Goal: Communication & Community: Answer question/provide support

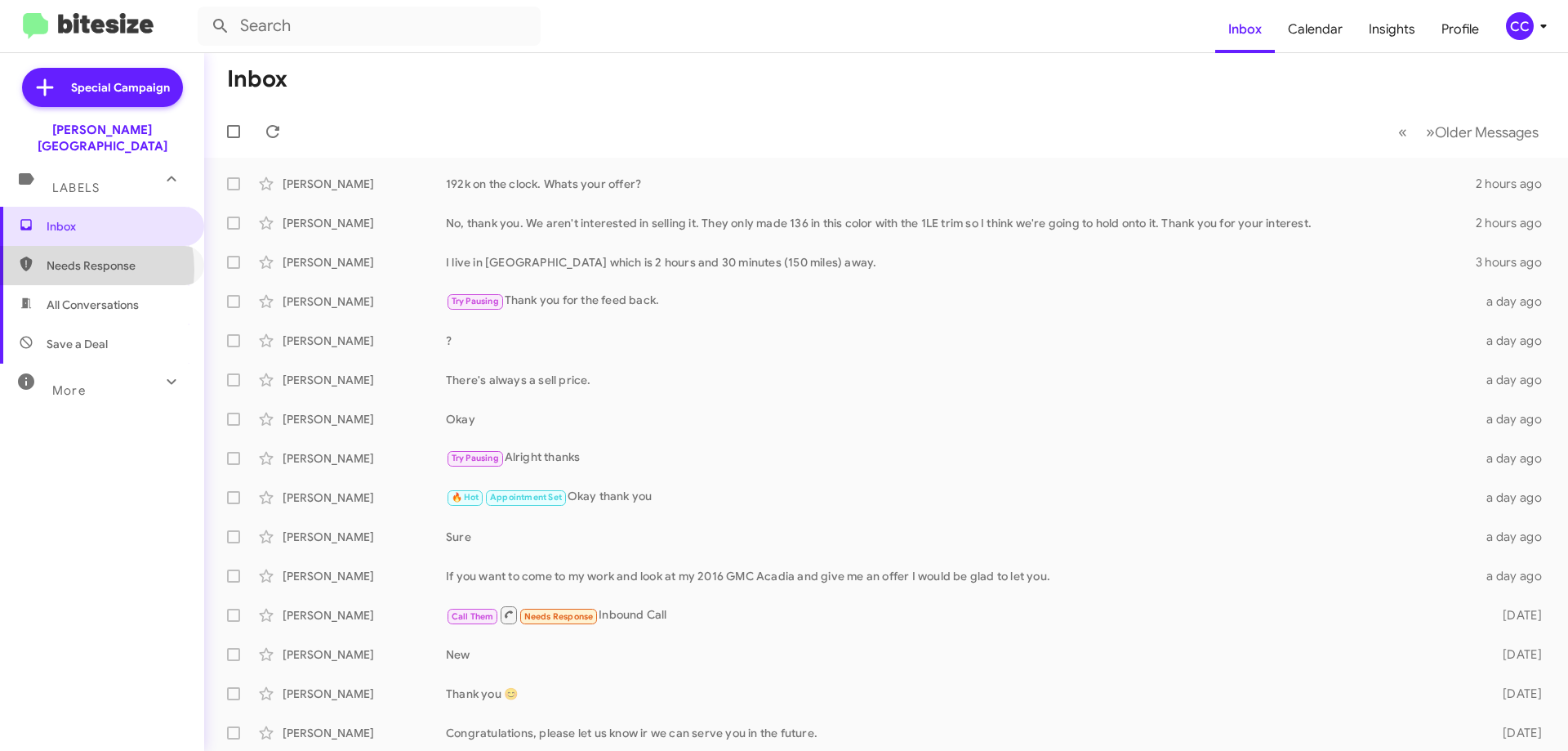
drag, startPoint x: 65, startPoint y: 253, endPoint x: 116, endPoint y: 290, distance: 63.0
click at [67, 257] on span "Needs Response" at bounding box center [116, 266] width 139 height 16
type input "in:needs-response"
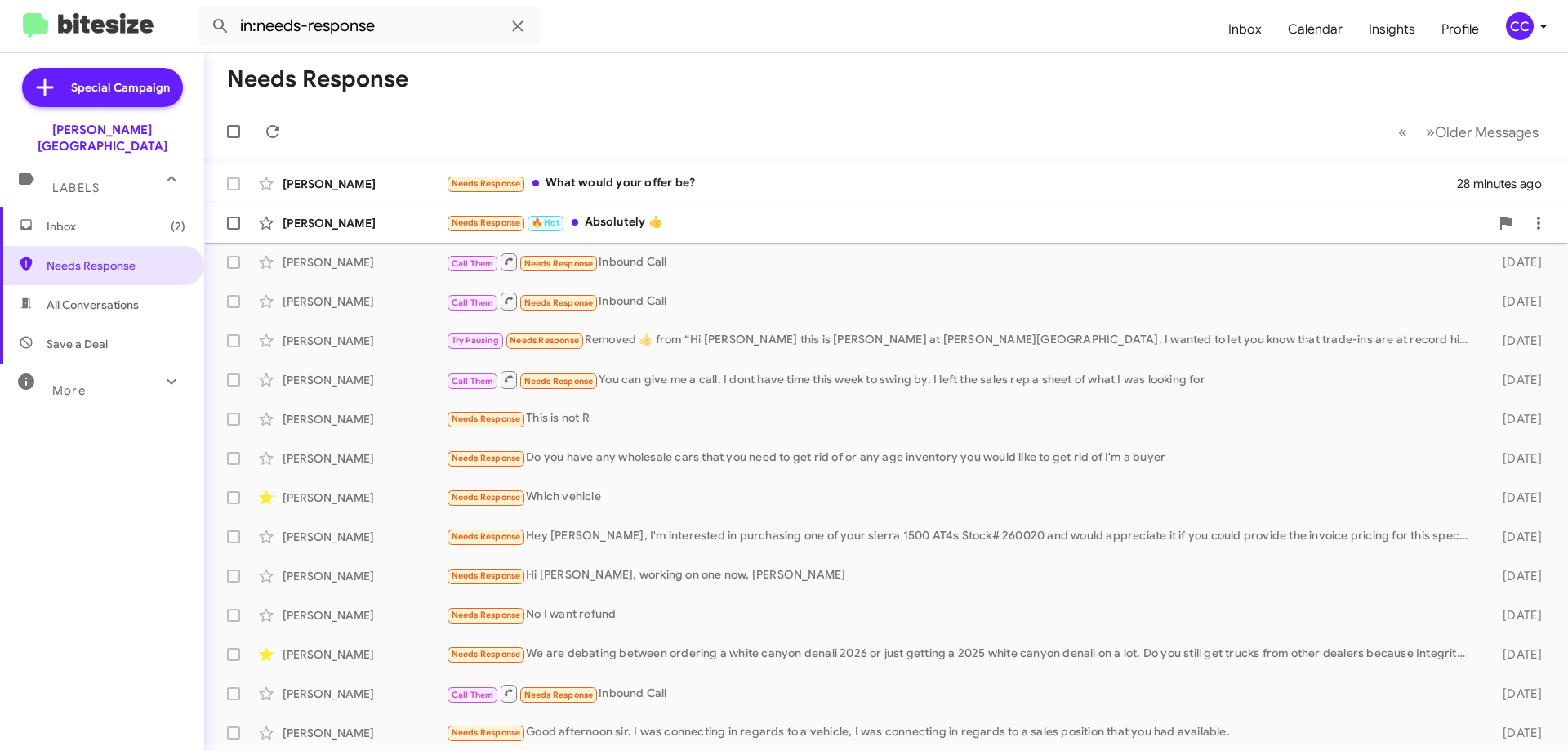
click at [329, 216] on div "[PERSON_NAME]" at bounding box center [364, 223] width 163 height 16
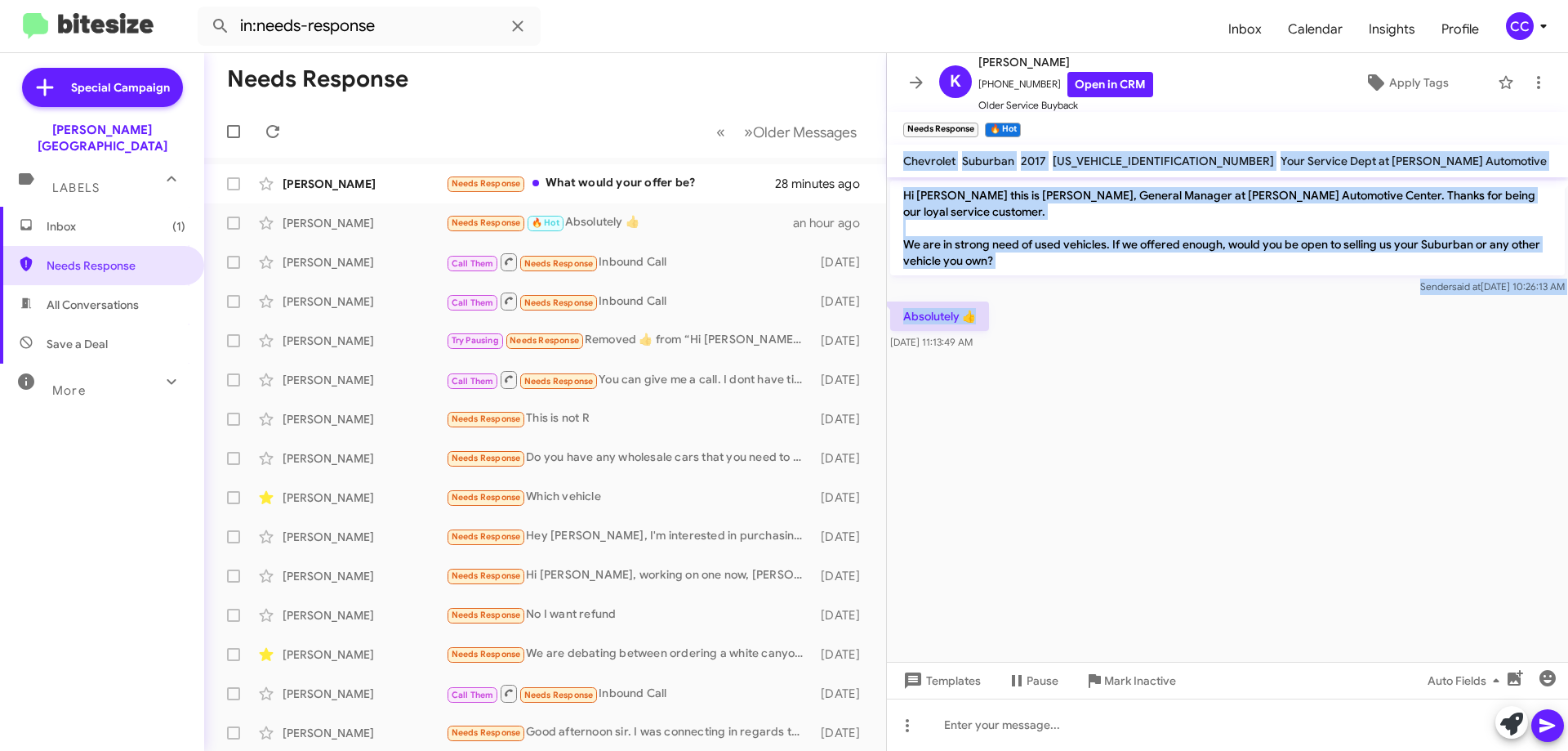
drag, startPoint x: 978, startPoint y: 317, endPoint x: 902, endPoint y: 163, distance: 171.7
click at [902, 163] on div "K [PERSON_NAME] [PHONE_NUMBER] Open in CRM Older Service Buyback Apply Tags Nee…" at bounding box center [1227, 402] width 681 height 698
copy div "Chevrolet Suburban 2017 [US_VEHICLE_IDENTIFICATION_NUMBER] Your Service Dept at…"
click at [1079, 75] on link "Open in CRM" at bounding box center [1110, 84] width 86 height 25
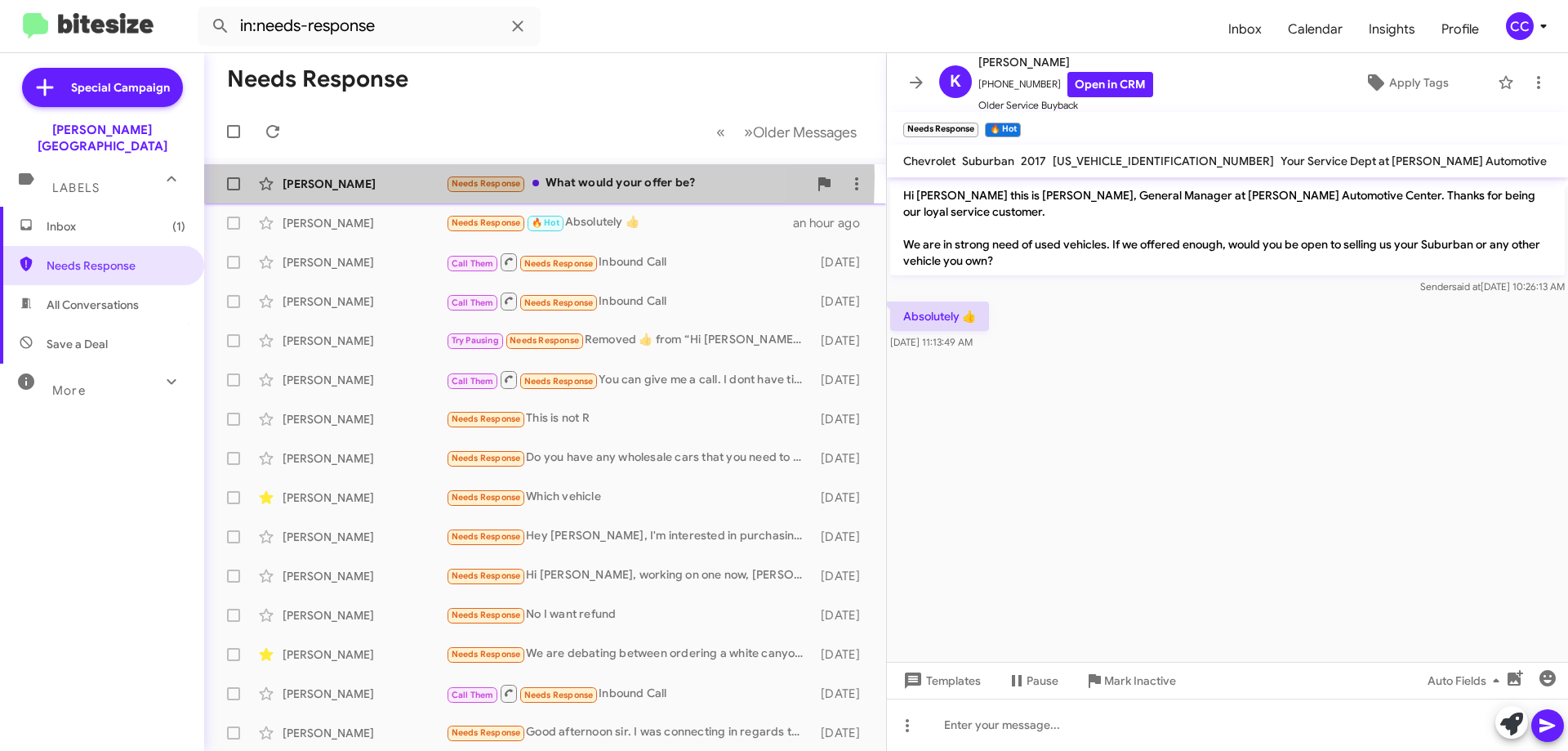
click at [311, 177] on div "[PERSON_NAME]" at bounding box center [364, 184] width 163 height 16
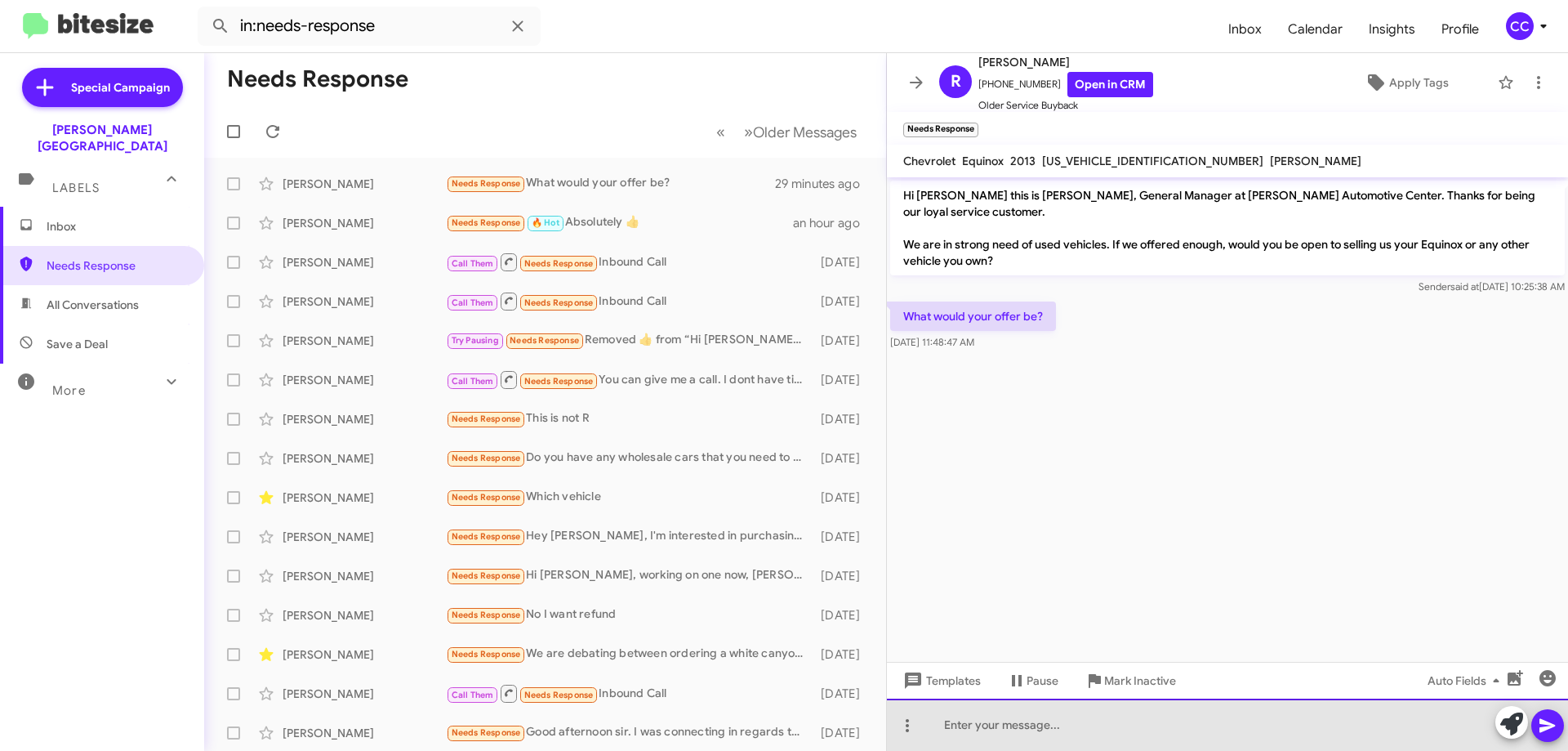
click at [954, 719] on div at bounding box center [1227, 725] width 681 height 52
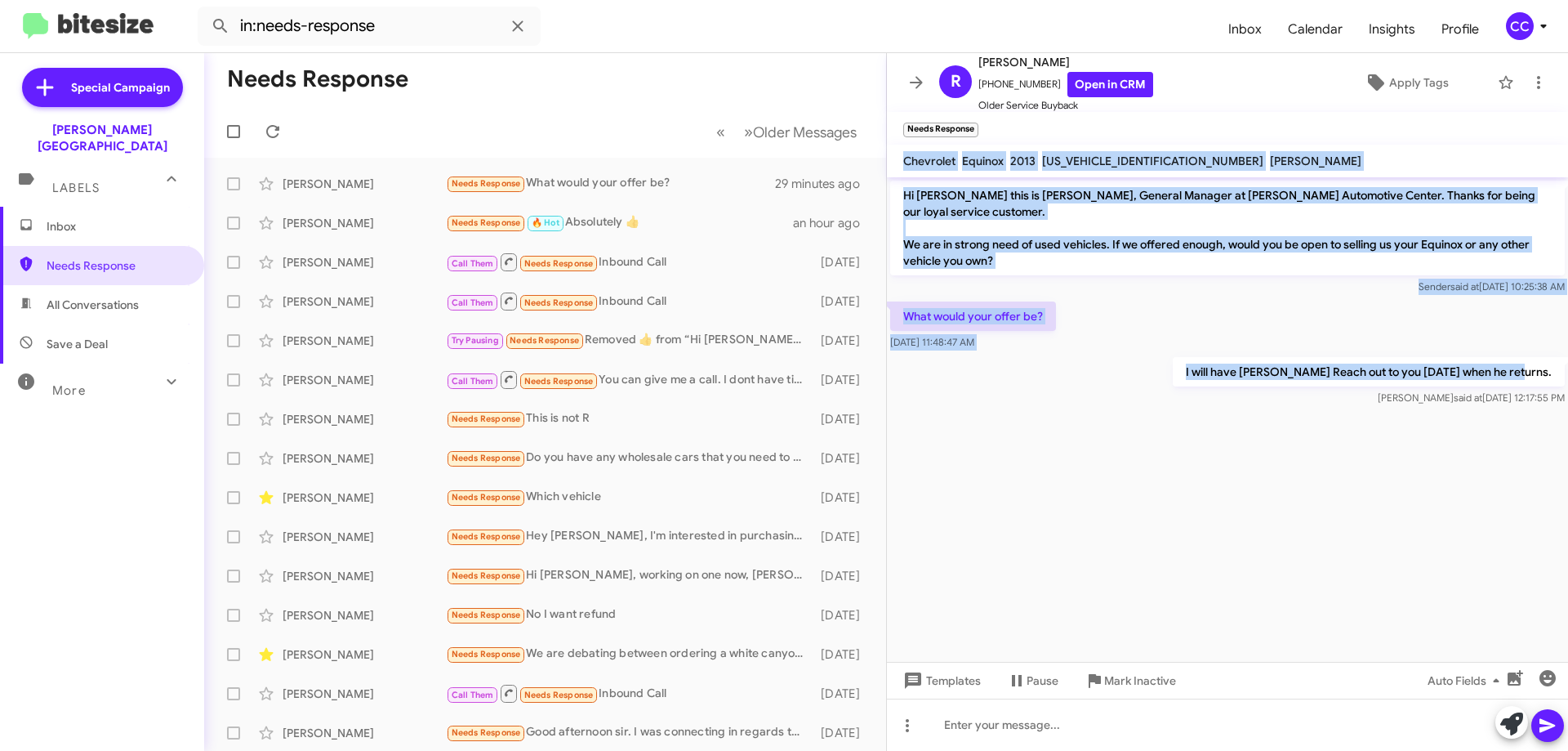
drag, startPoint x: 1556, startPoint y: 369, endPoint x: 902, endPoint y: 158, distance: 687.2
click at [902, 158] on div "R [PERSON_NAME] [PHONE_NUMBER] Open in CRM Older Service Buyback Apply Tags Nee…" at bounding box center [1227, 402] width 681 height 698
copy div "Chevrolet Equinox 2013 [US_VEHICLE_IDENTIFICATION_NUMBER] [PERSON_NAME] Hi [PER…"
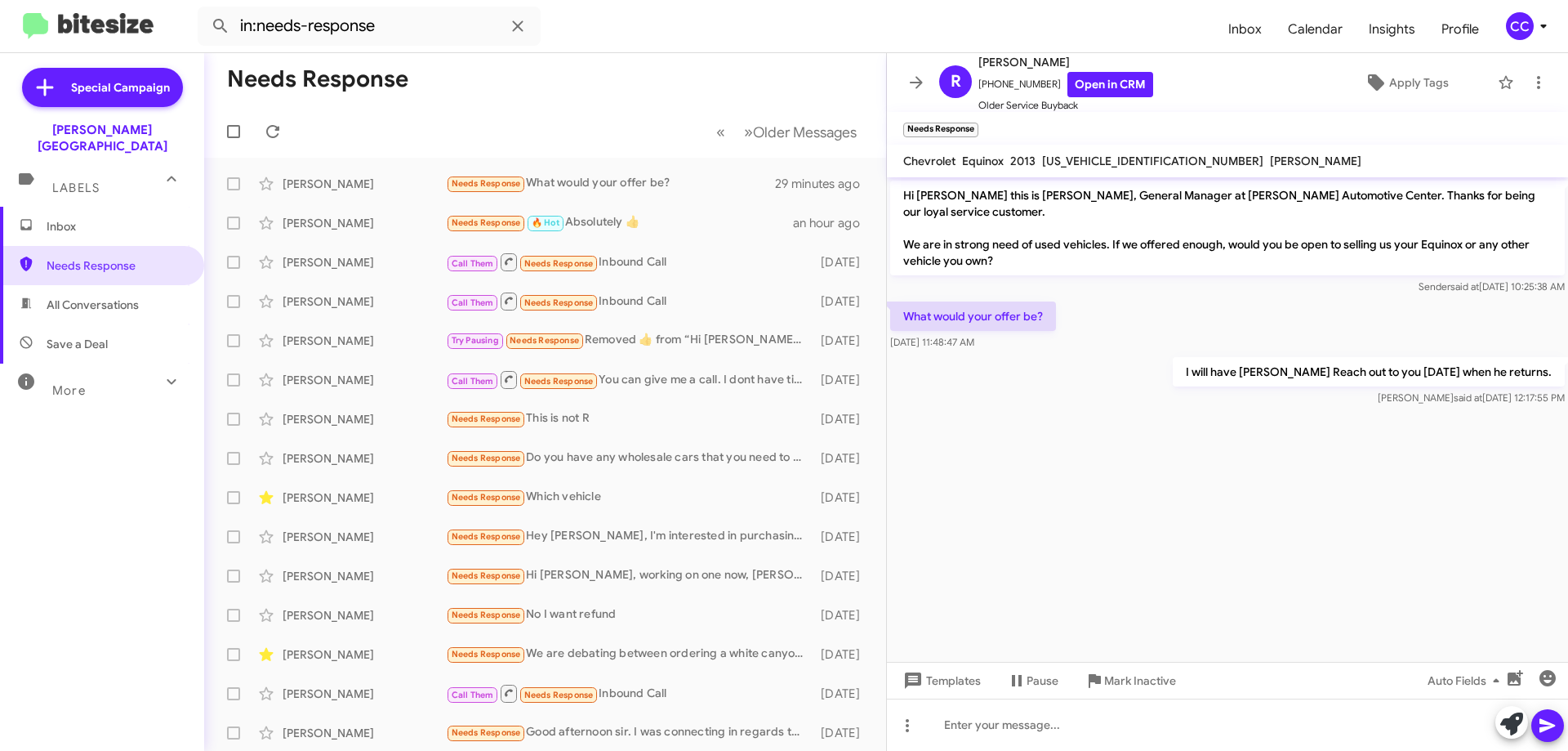
click at [1284, 118] on mat-toolbar "Needs Response ×" at bounding box center [1227, 128] width 681 height 33
click at [1124, 87] on link "Open in CRM" at bounding box center [1110, 84] width 86 height 25
click at [86, 297] on span "All Conversations" at bounding box center [92, 305] width 92 height 16
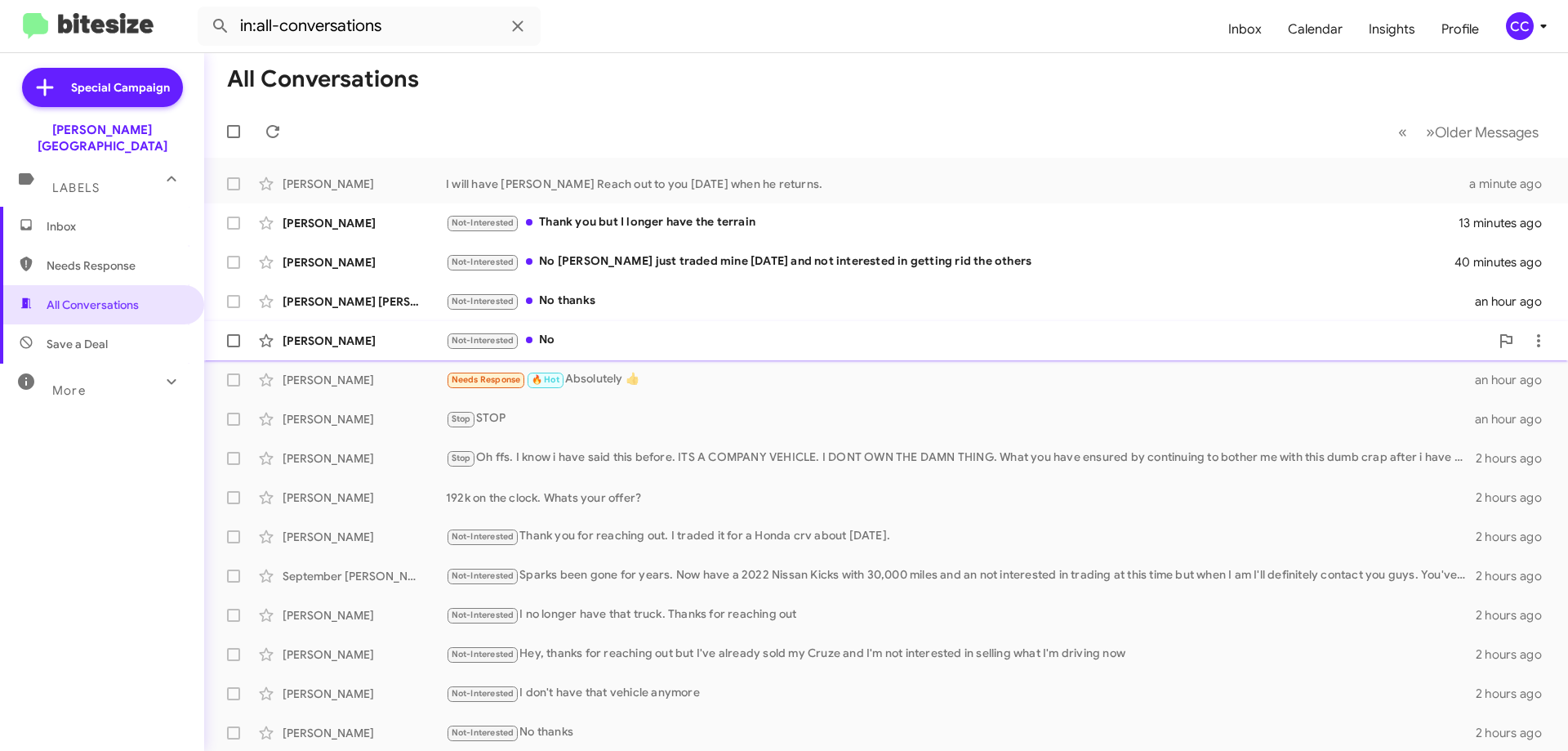
click at [325, 341] on div "[PERSON_NAME]" at bounding box center [364, 341] width 163 height 16
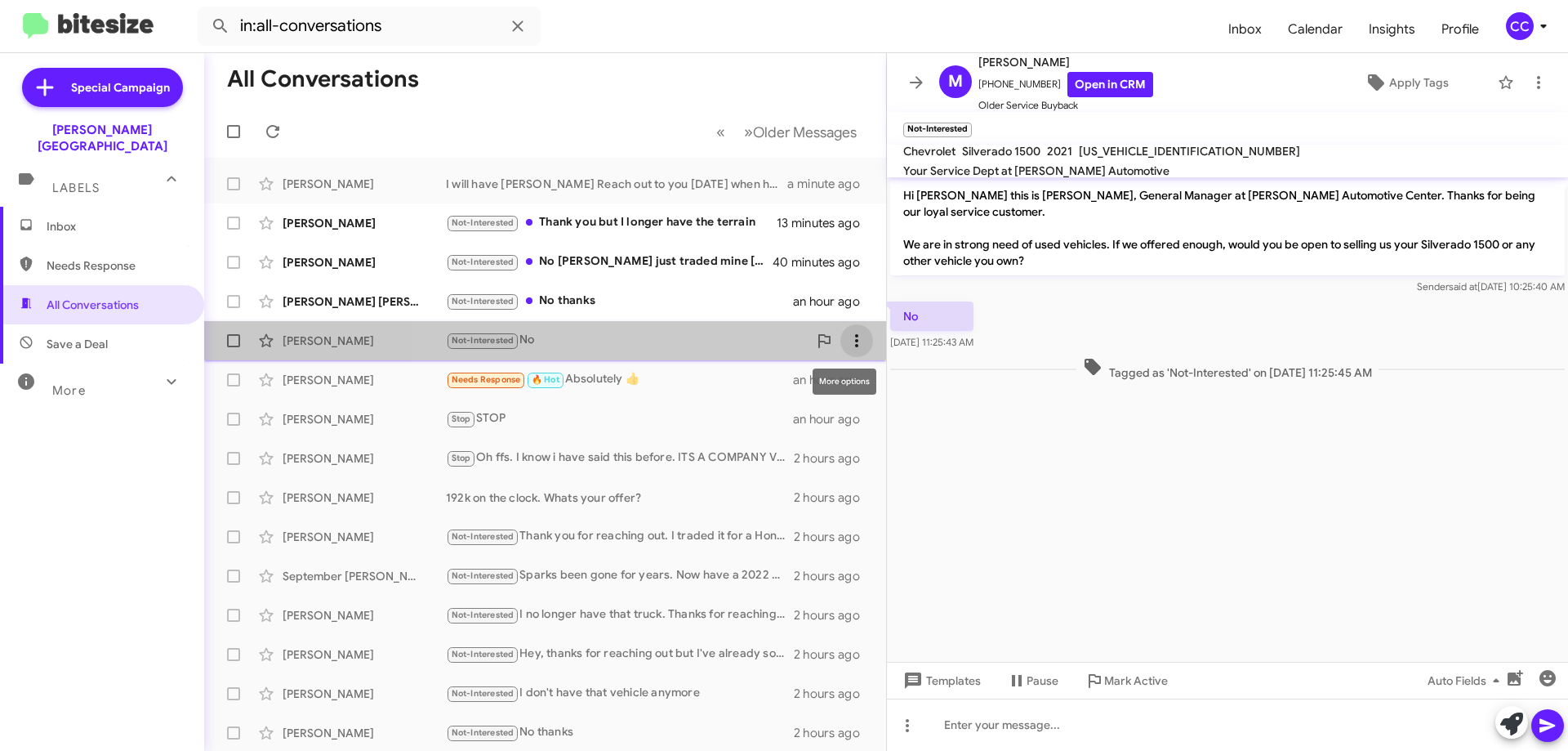
click at [853, 345] on icon at bounding box center [856, 341] width 20 height 20
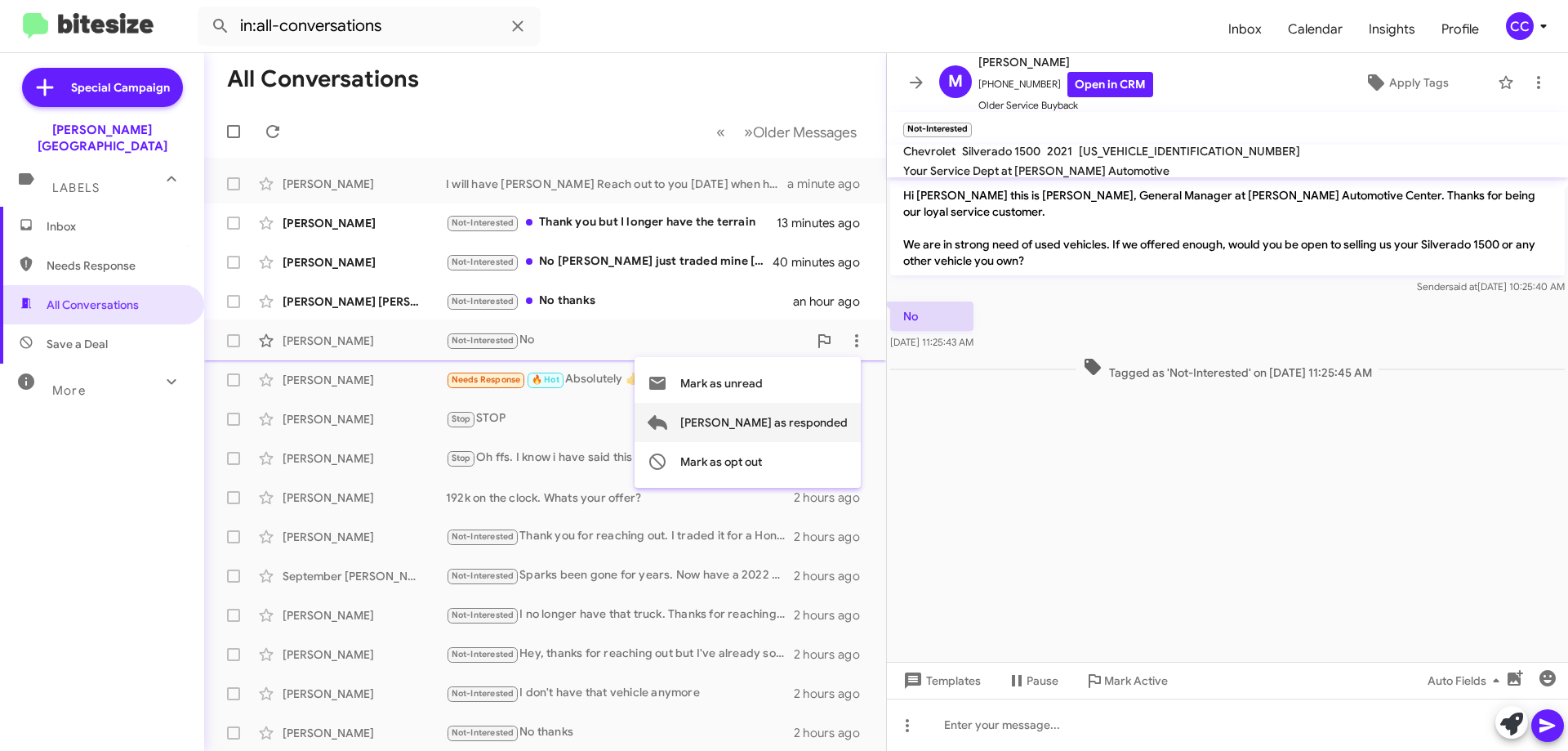
click at [788, 427] on span "[PERSON_NAME] as responded" at bounding box center [764, 422] width 168 height 39
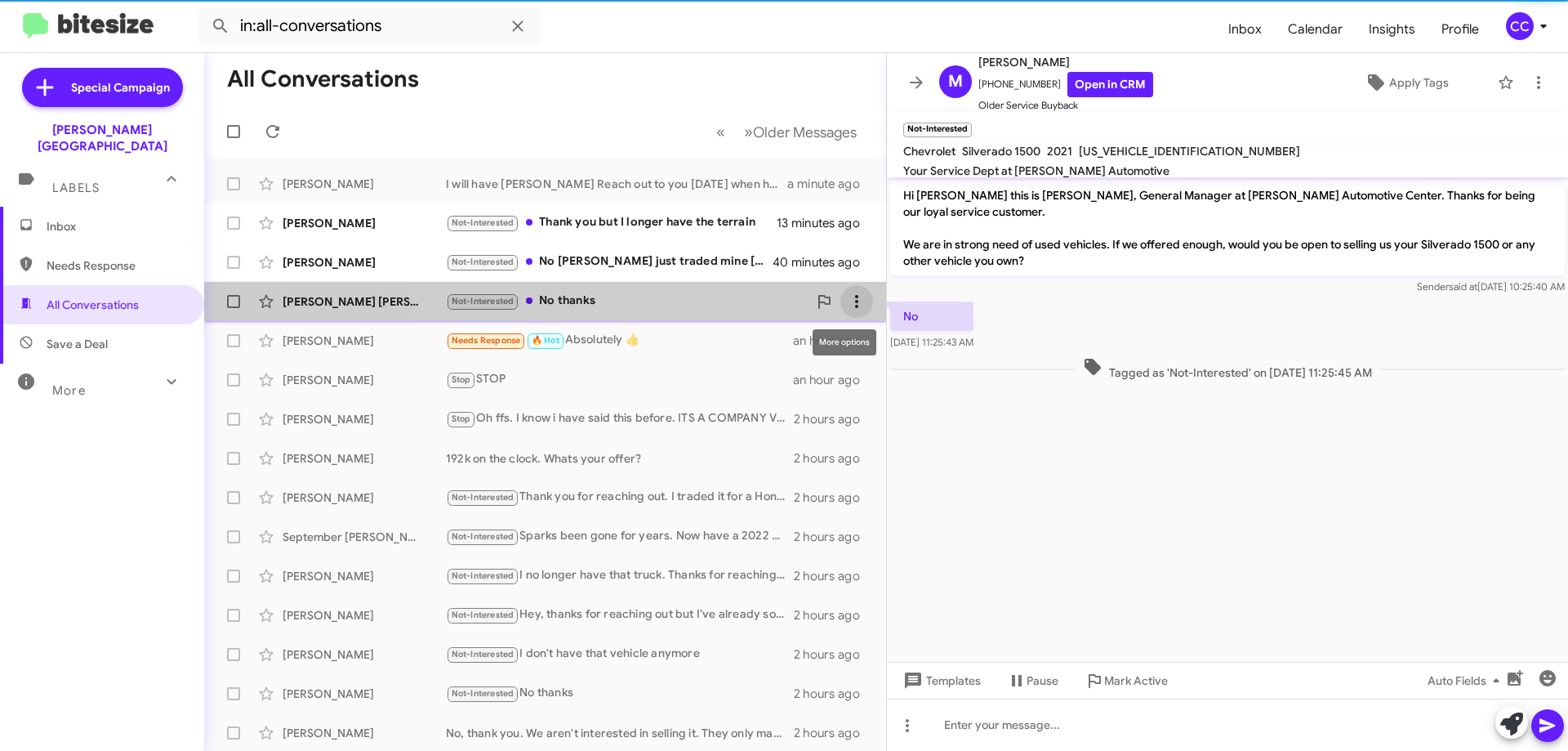
click at [847, 293] on icon at bounding box center [856, 302] width 20 height 20
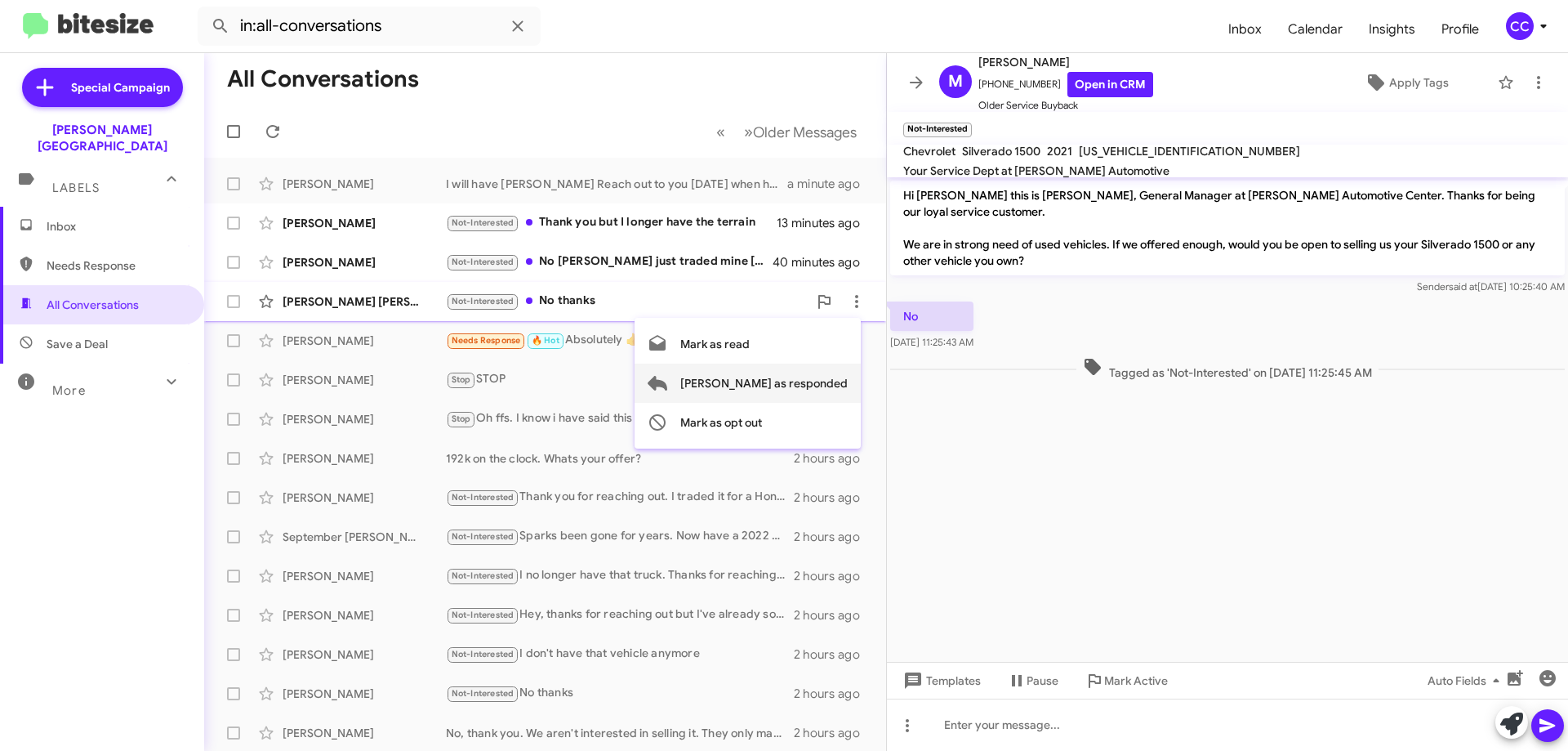
click at [806, 382] on span "[PERSON_NAME] as responded" at bounding box center [764, 383] width 168 height 39
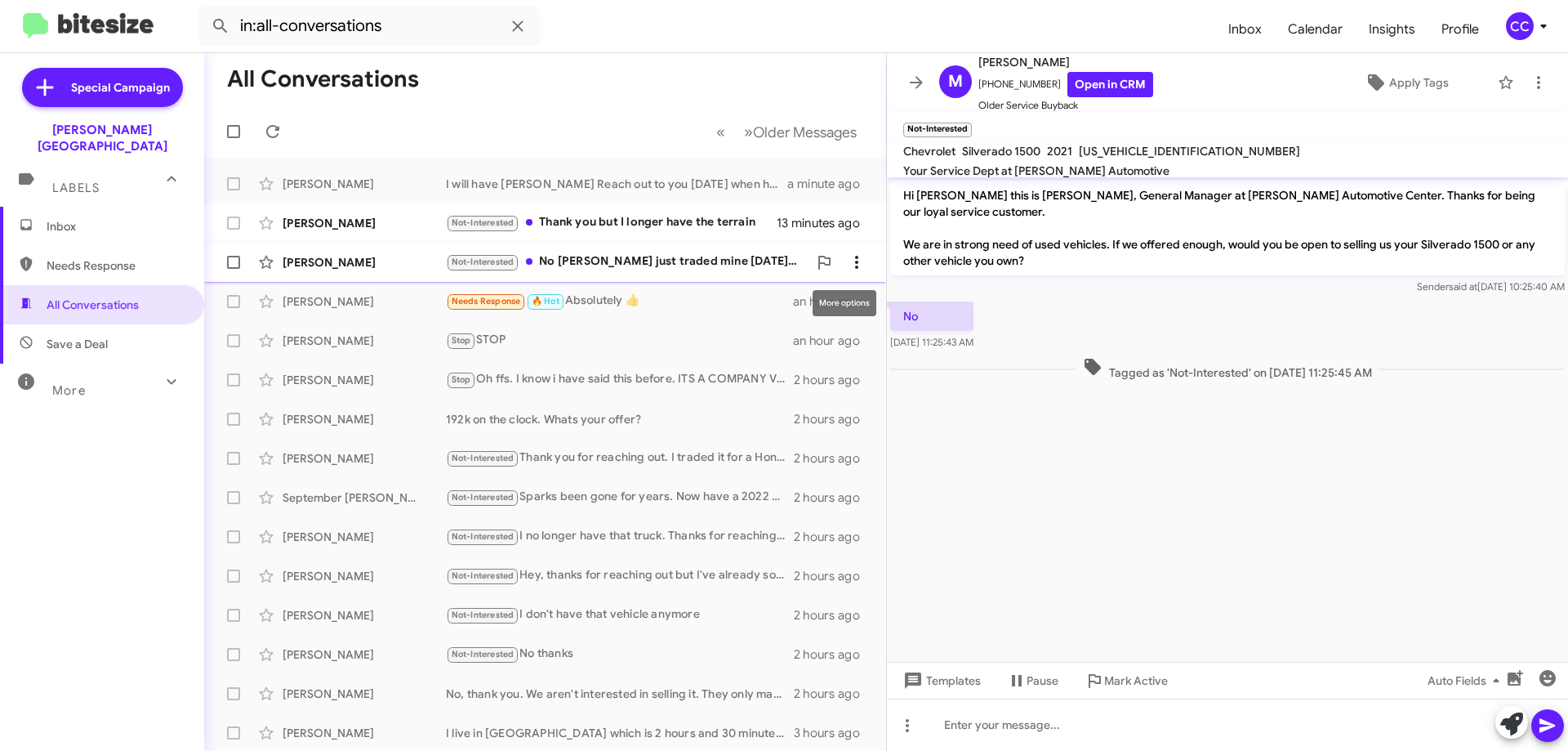
click at [847, 261] on icon at bounding box center [856, 262] width 20 height 20
click at [807, 344] on span "[PERSON_NAME] as responded" at bounding box center [764, 344] width 168 height 39
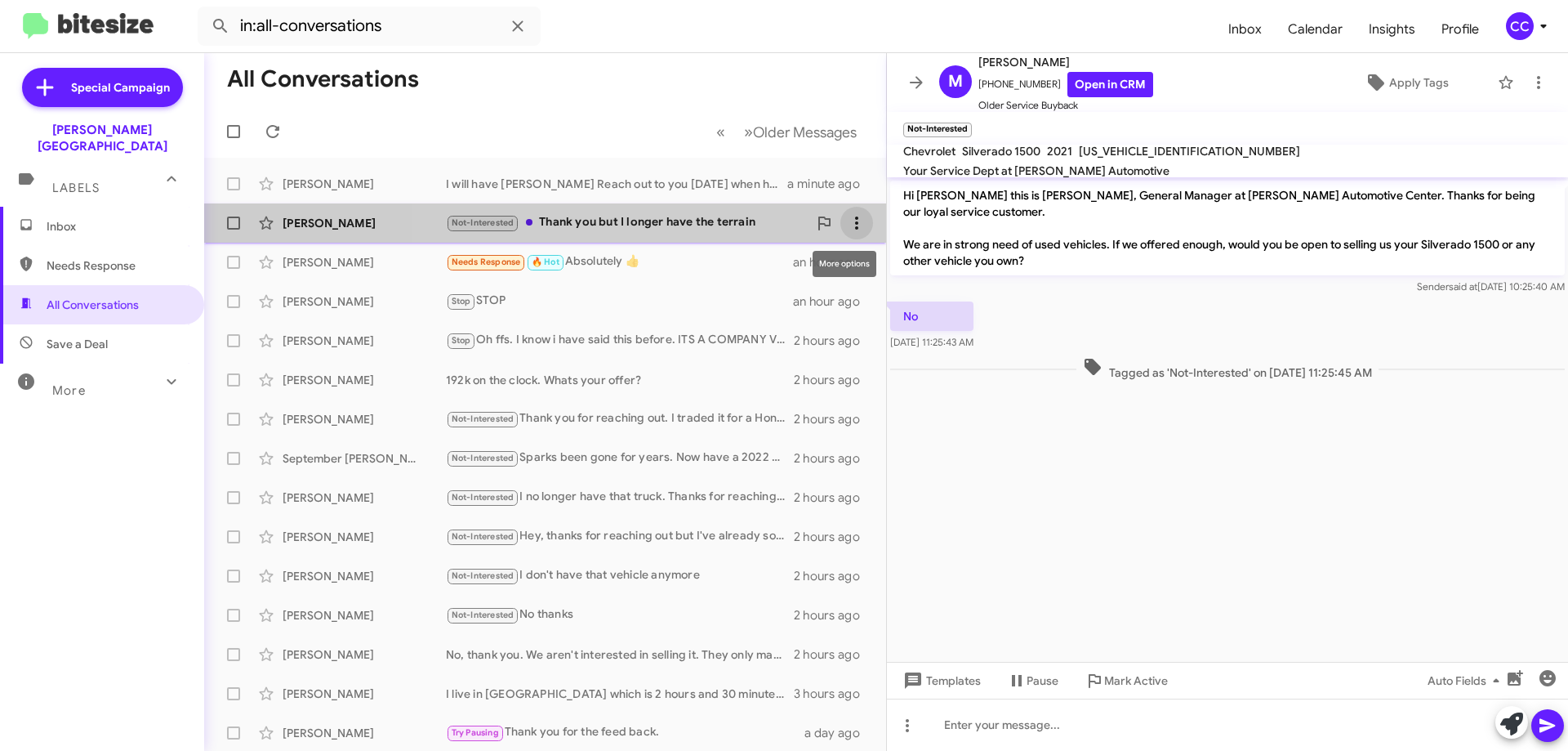
click at [849, 218] on icon at bounding box center [856, 223] width 20 height 20
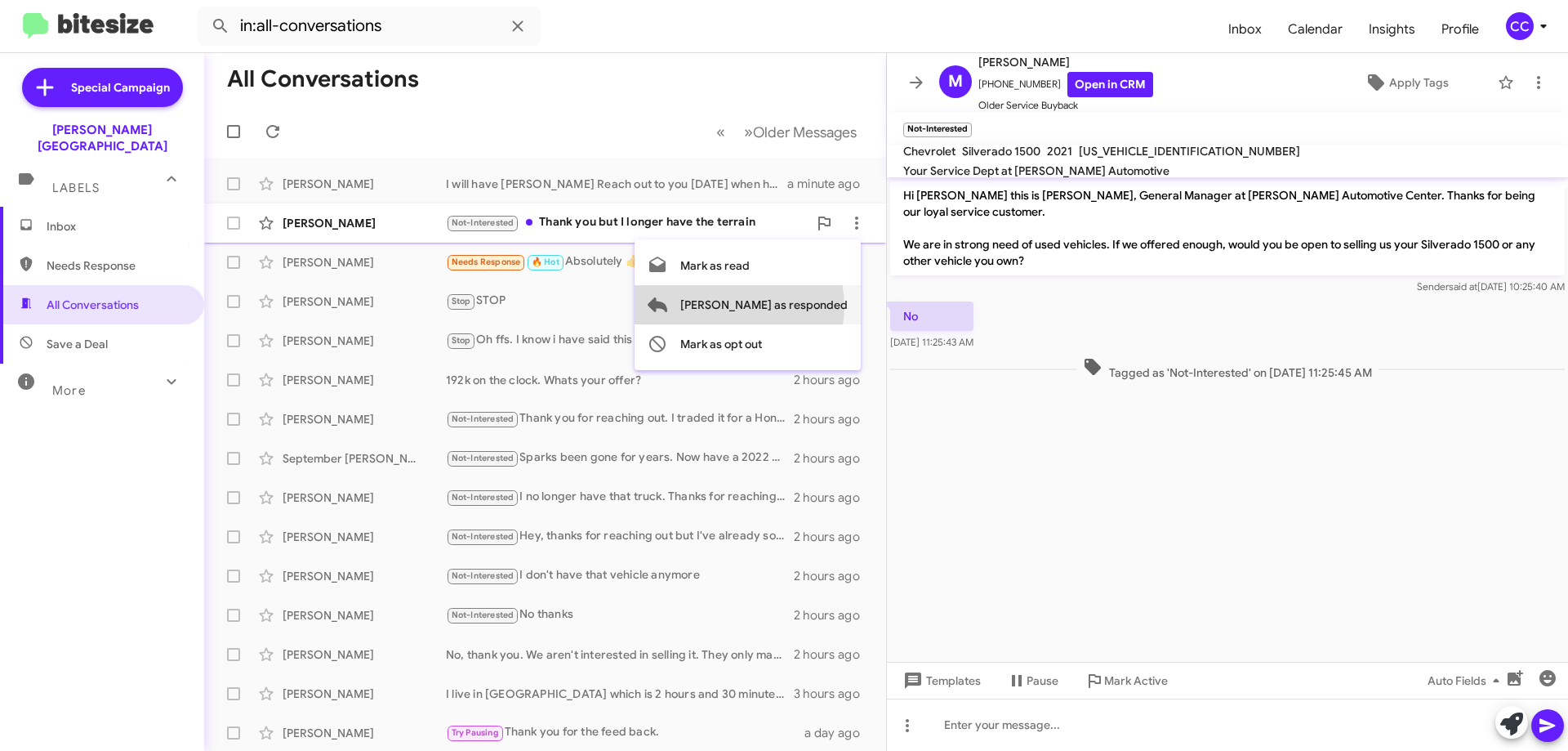
click at [804, 306] on span "[PERSON_NAME] as responded" at bounding box center [764, 305] width 168 height 39
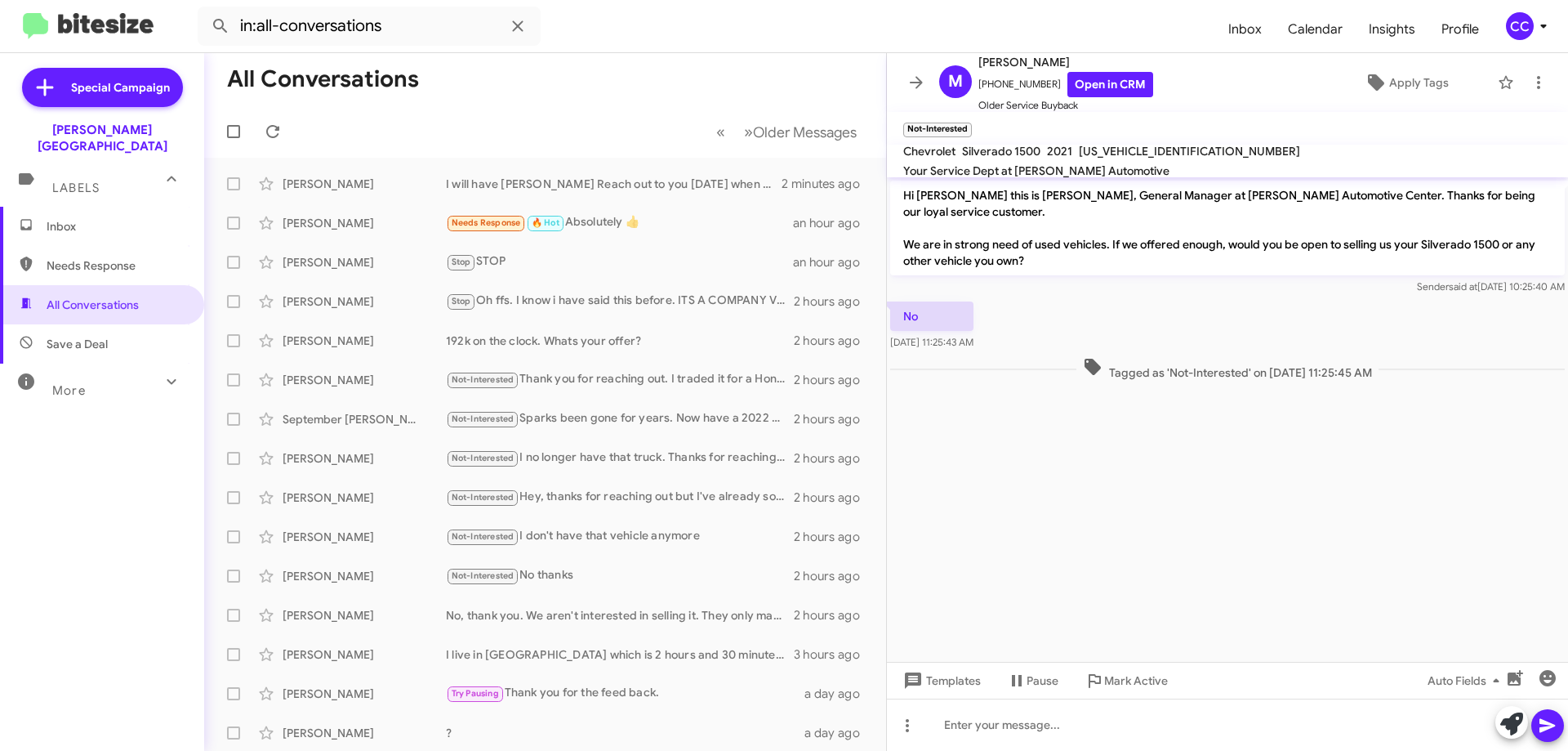
click at [74, 246] on span "Needs Response" at bounding box center [102, 266] width 204 height 39
type input "in:needs-response"
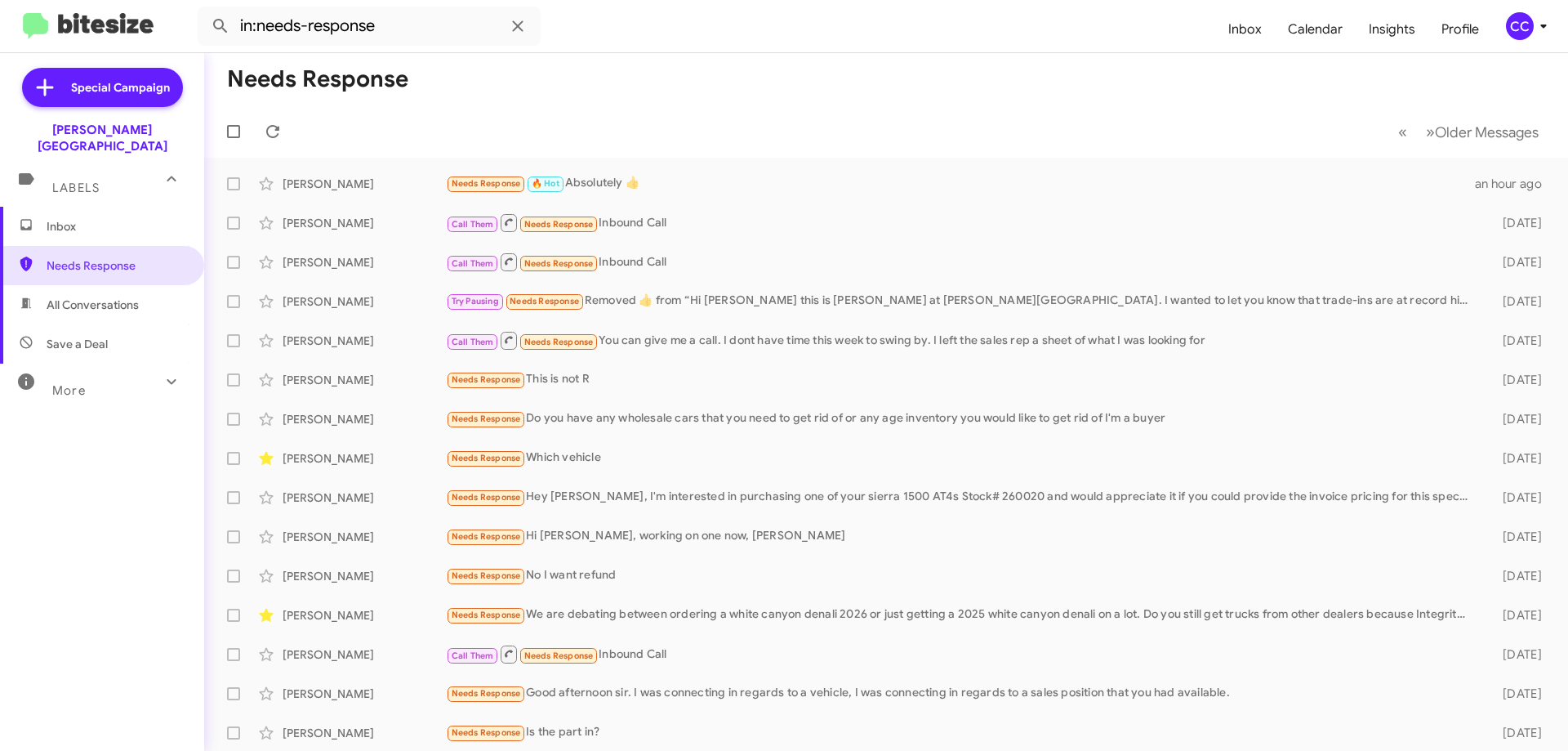
click at [56, 218] on span "Inbox" at bounding box center [116, 226] width 139 height 16
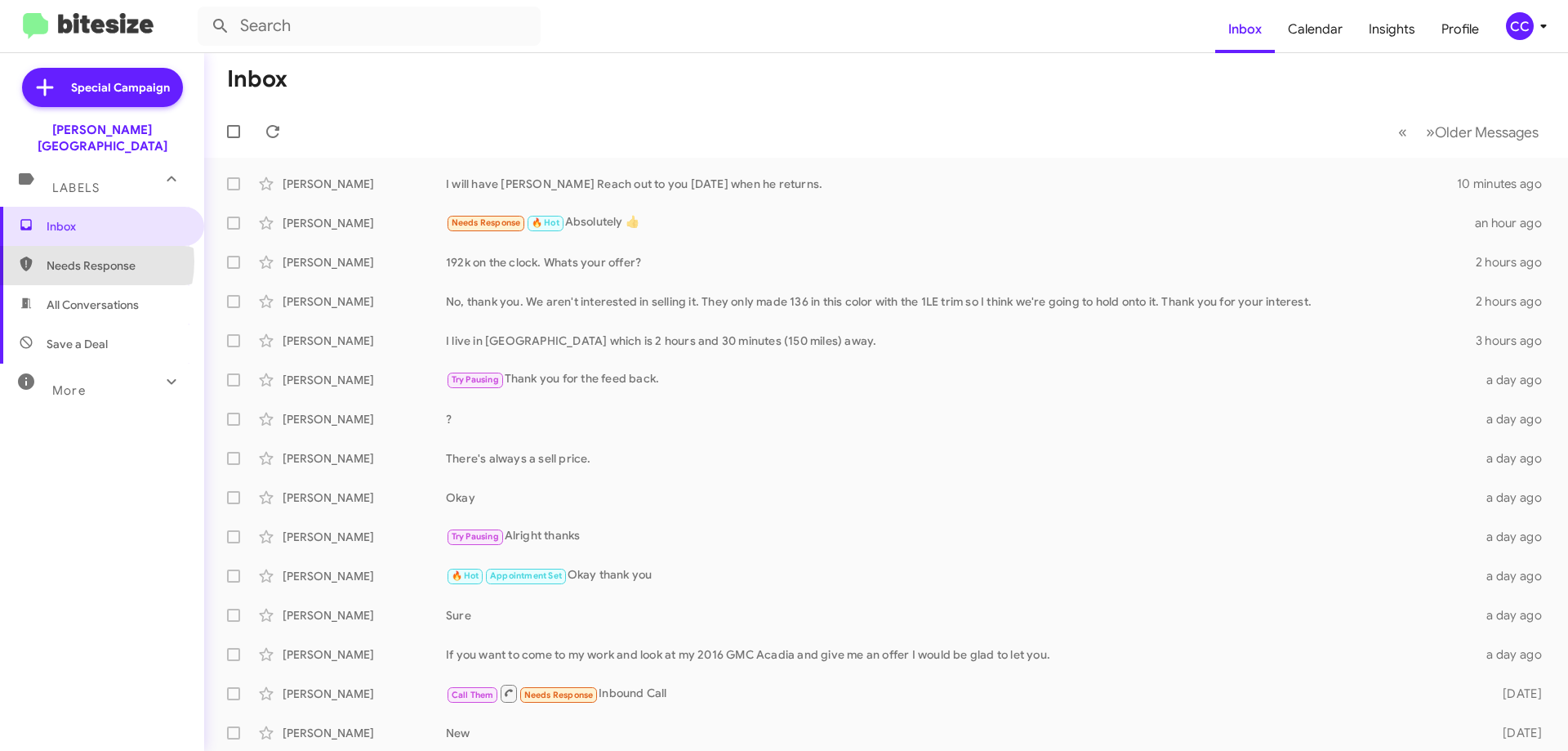
click at [81, 257] on span "Needs Response" at bounding box center [116, 266] width 139 height 16
type input "in:needs-response"
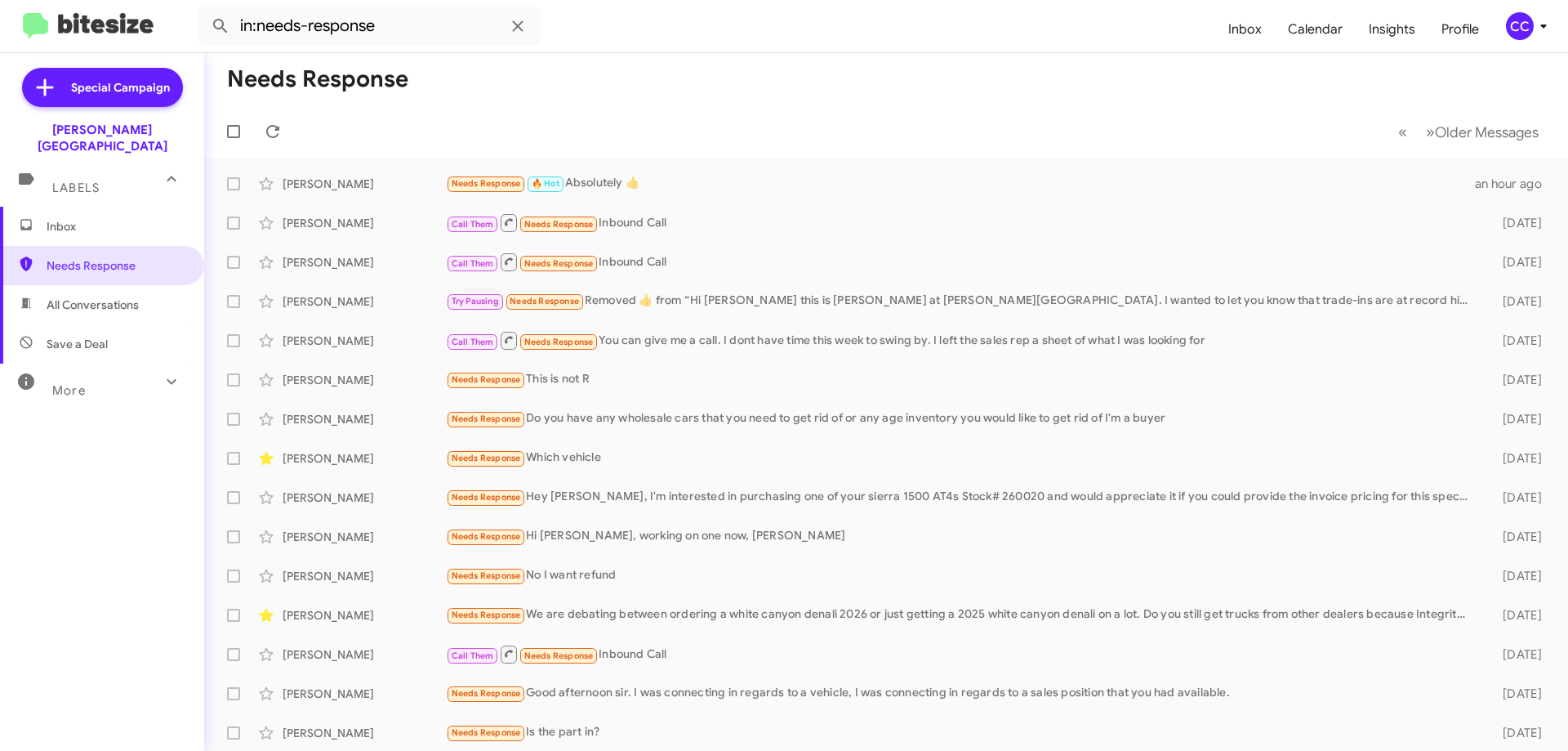
click at [69, 218] on span "Inbox" at bounding box center [116, 226] width 139 height 16
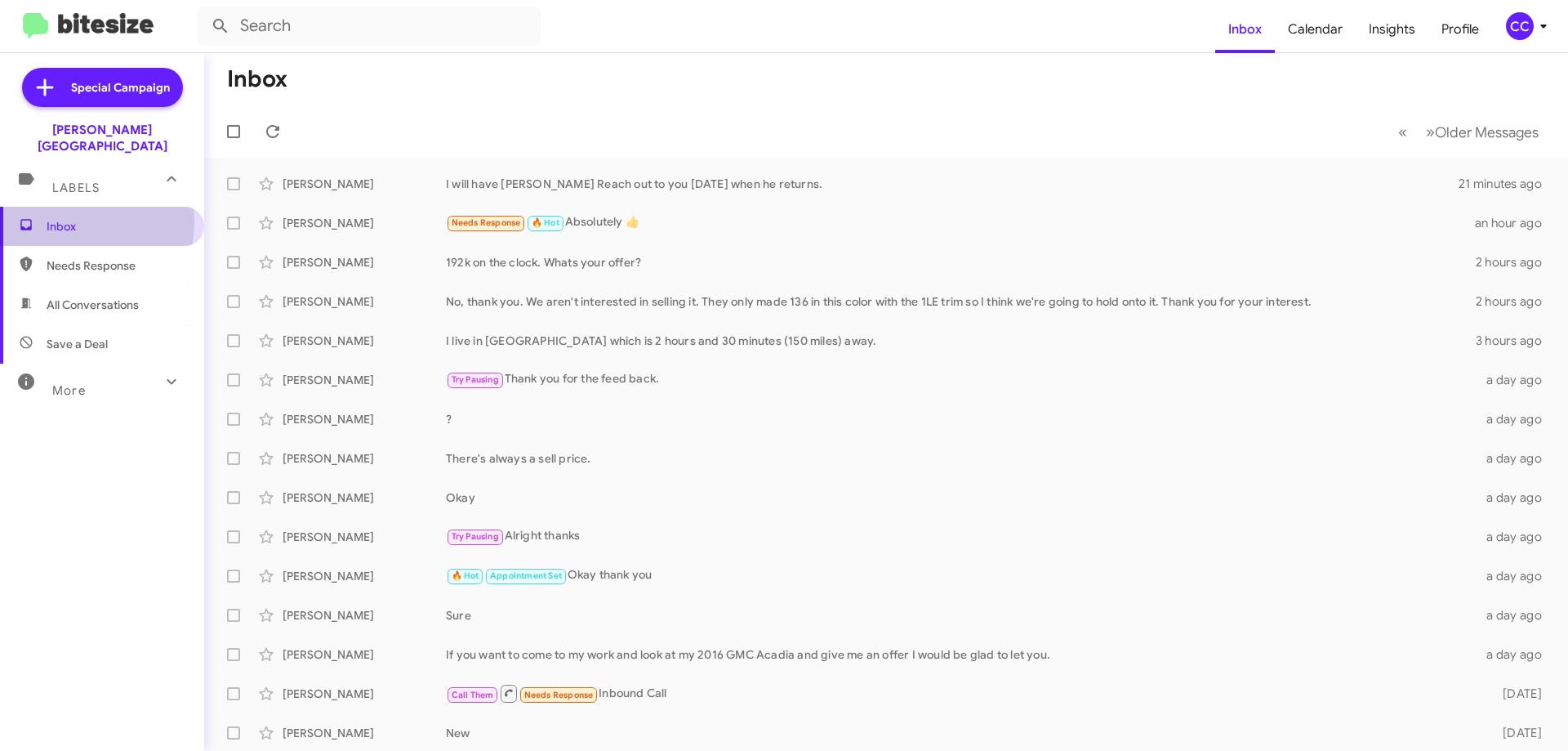
click at [70, 218] on span "Inbox" at bounding box center [116, 226] width 139 height 16
click at [98, 257] on span "Needs Response" at bounding box center [116, 266] width 139 height 16
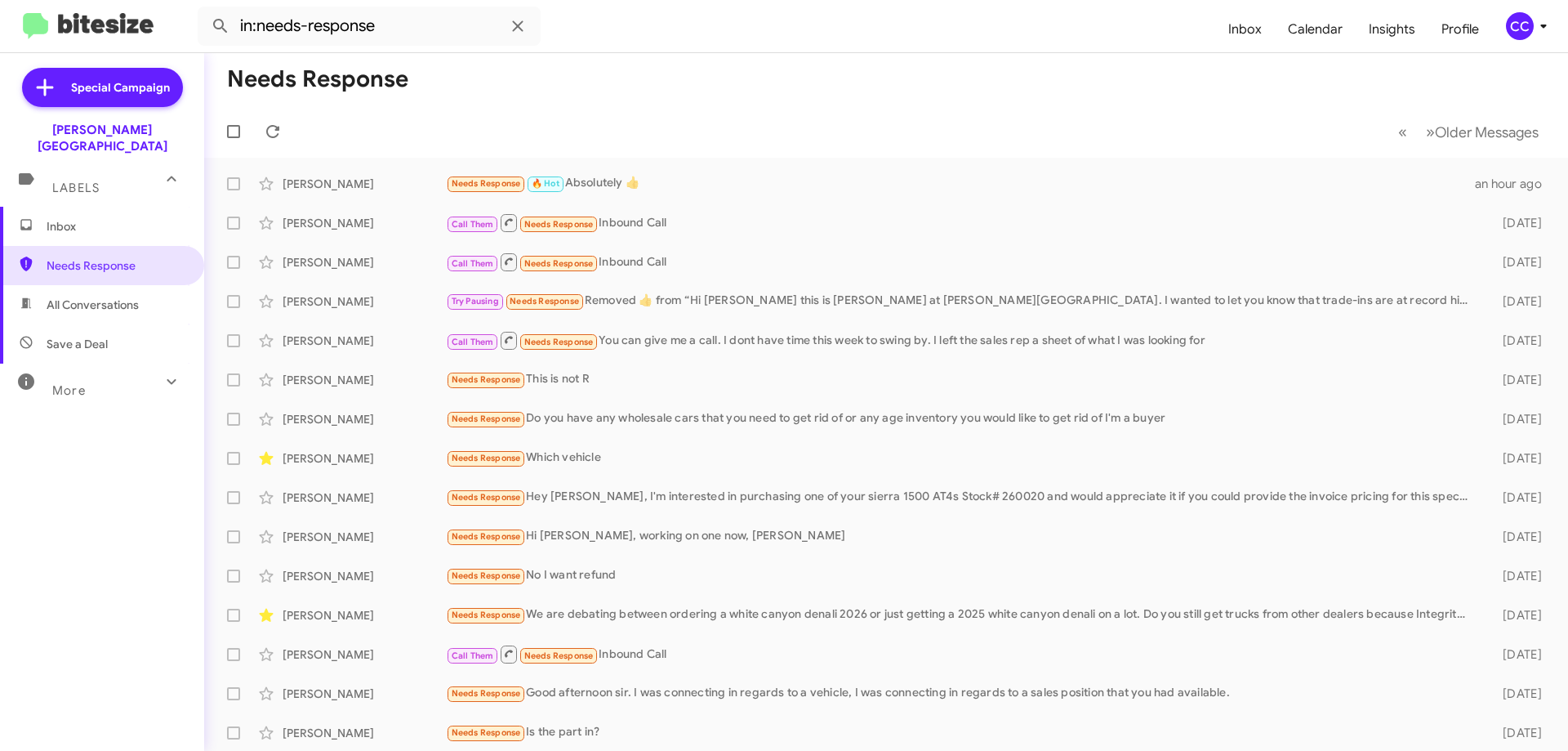
click at [110, 297] on span "All Conversations" at bounding box center [92, 305] width 92 height 16
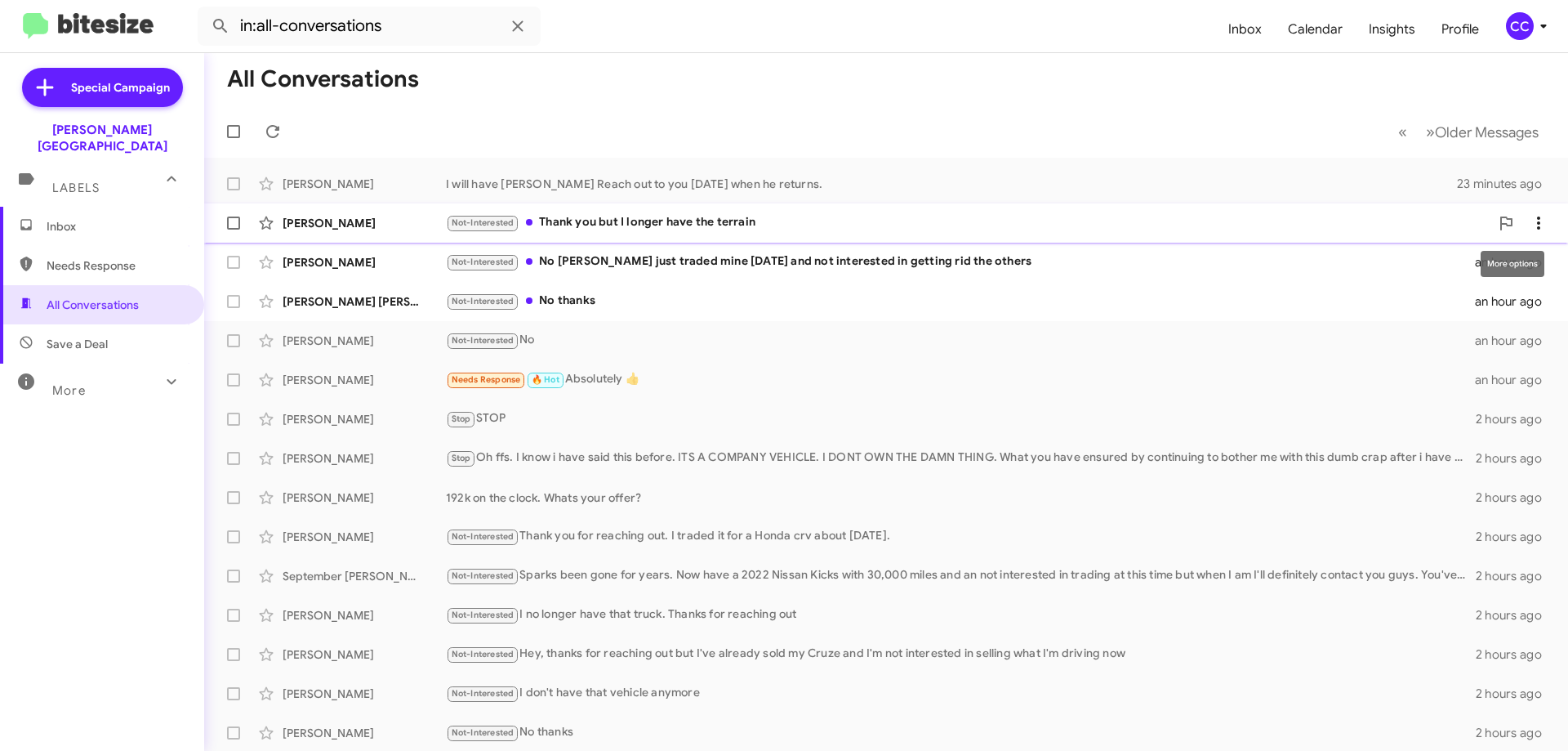
click at [1531, 219] on icon at bounding box center [1539, 223] width 20 height 20
click at [1442, 264] on span "Mark as read" at bounding box center [1435, 266] width 69 height 39
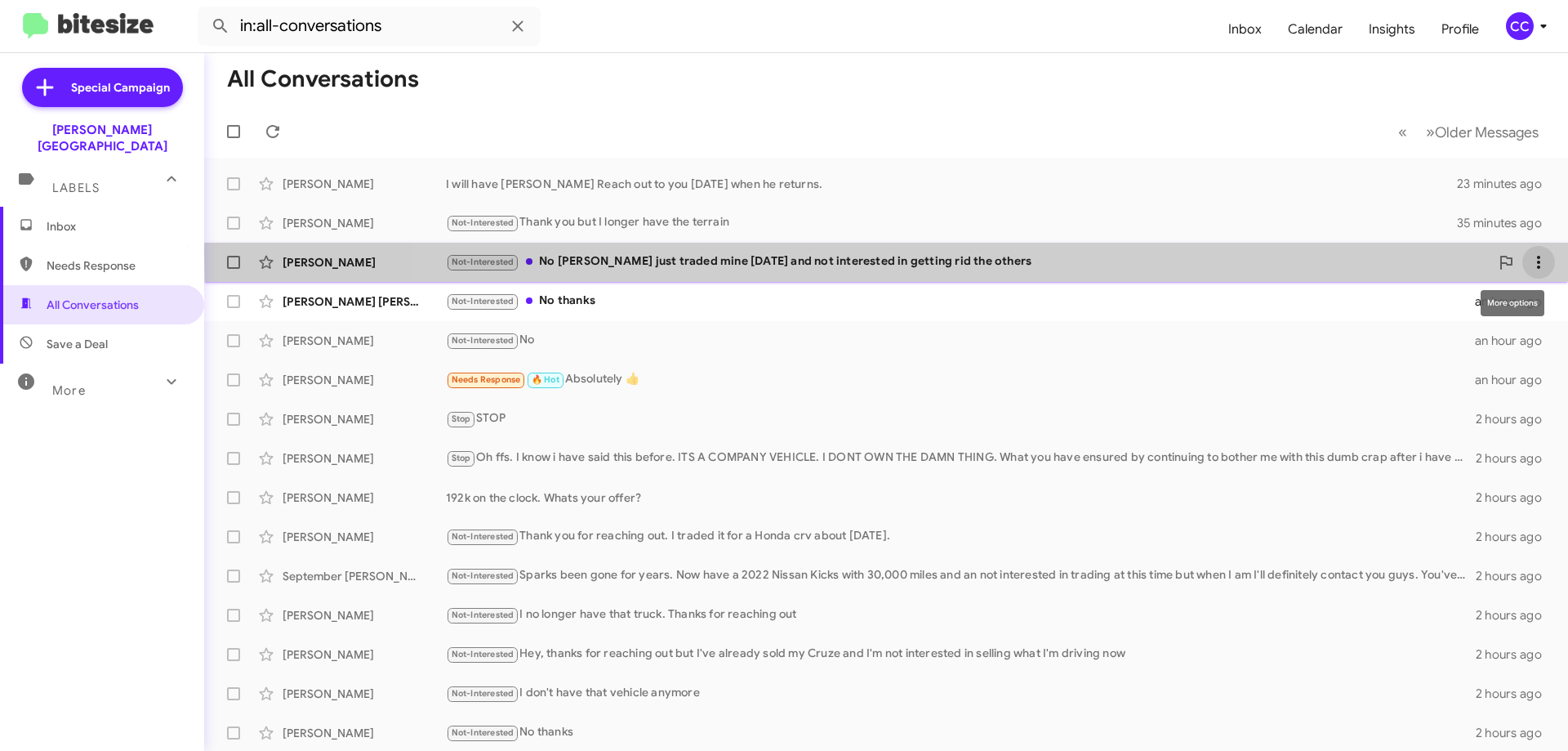
click at [1529, 253] on icon at bounding box center [1539, 262] width 20 height 20
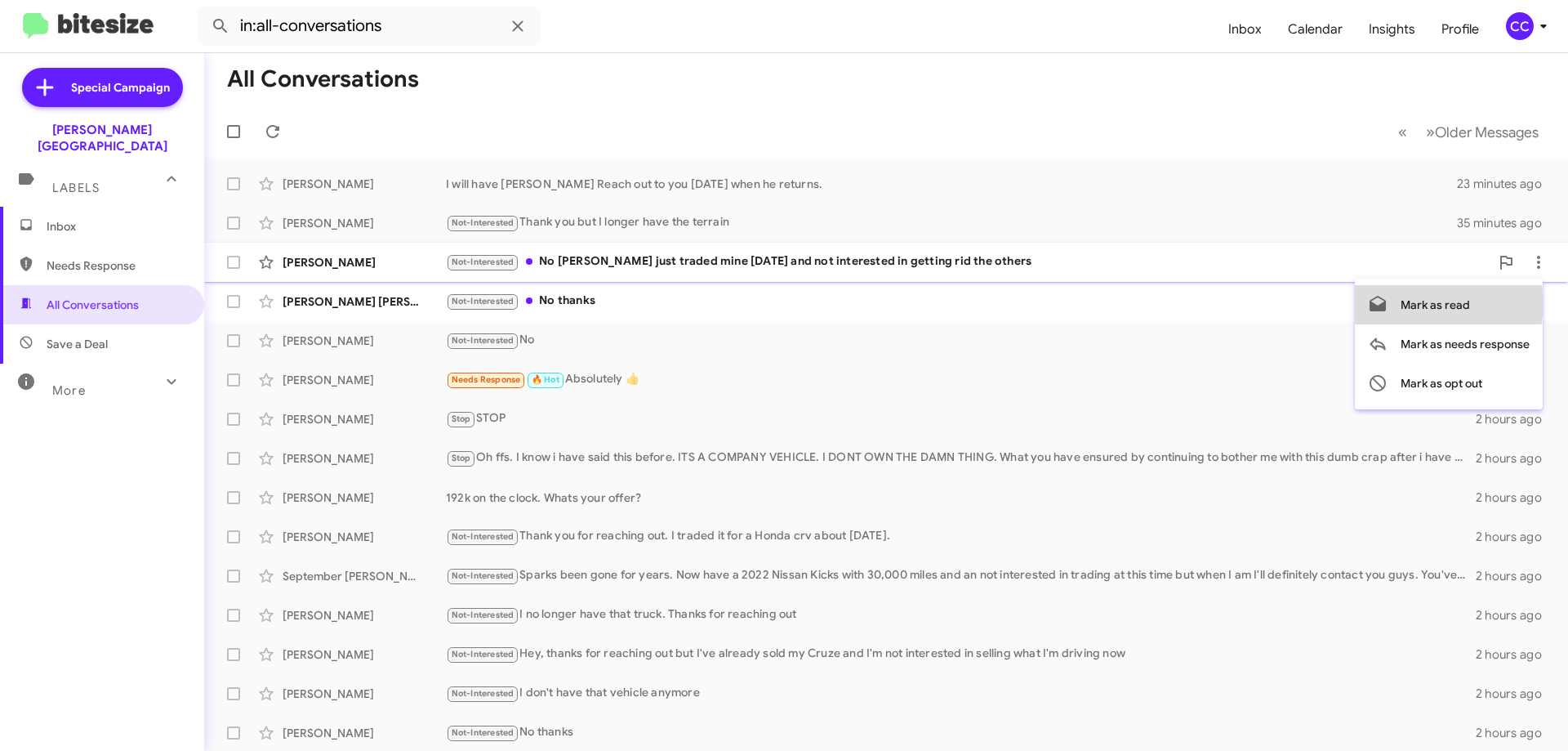
click at [1441, 303] on span "Mark as read" at bounding box center [1435, 305] width 69 height 39
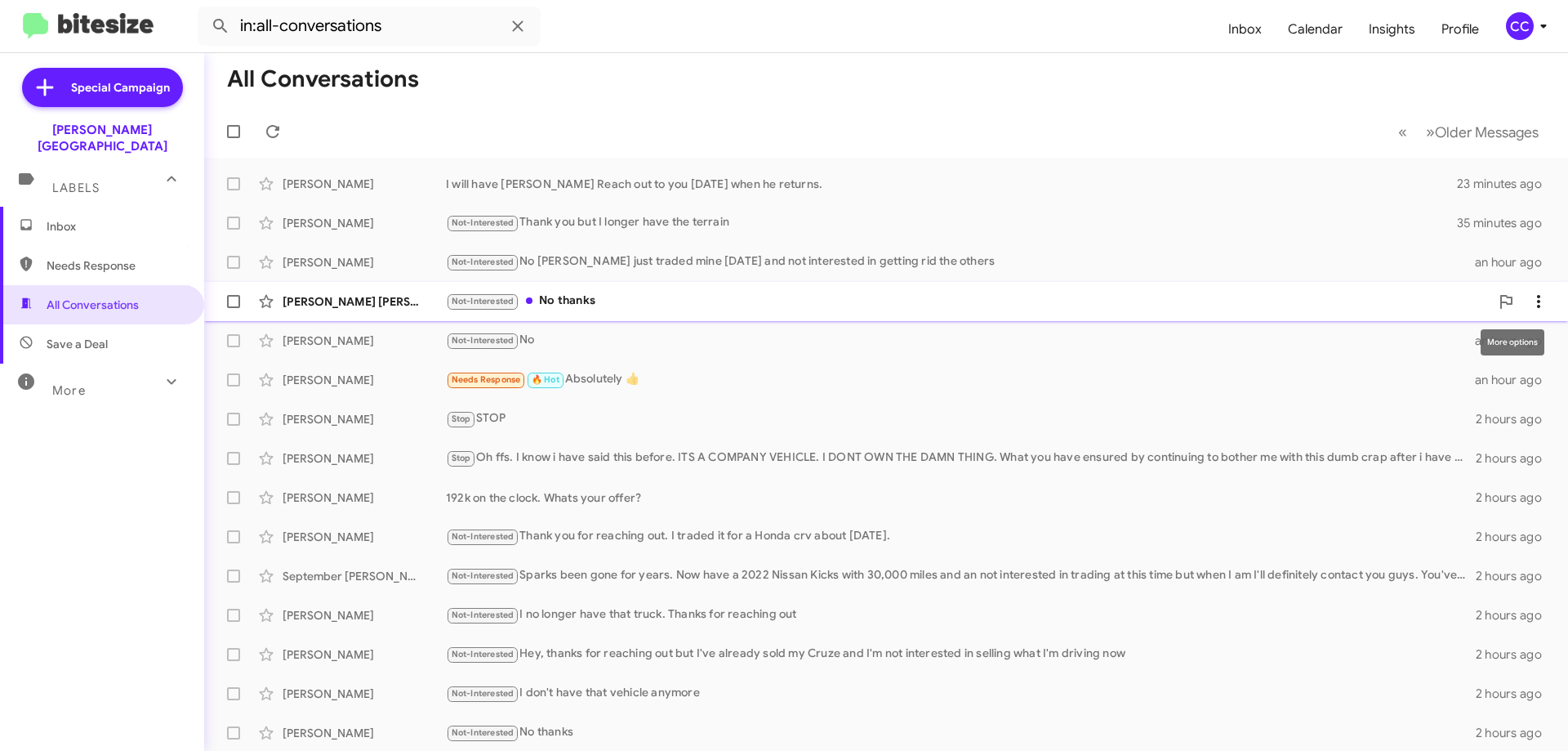
click at [1529, 294] on icon at bounding box center [1539, 302] width 20 height 20
click at [1445, 346] on span "Mark as read" at bounding box center [1435, 344] width 69 height 39
click at [96, 257] on span "Needs Response" at bounding box center [116, 266] width 139 height 16
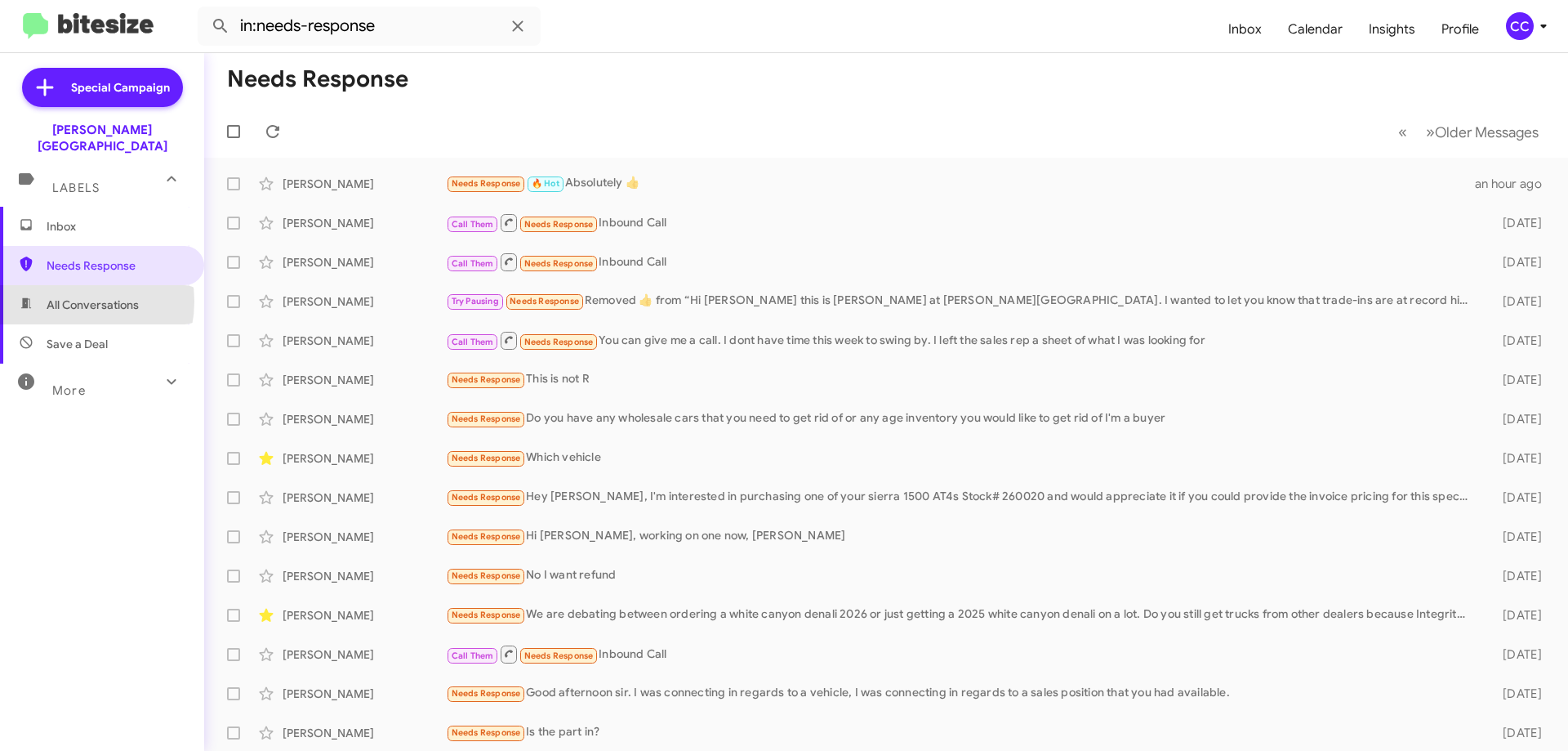
click at [70, 297] on span "All Conversations" at bounding box center [92, 305] width 92 height 16
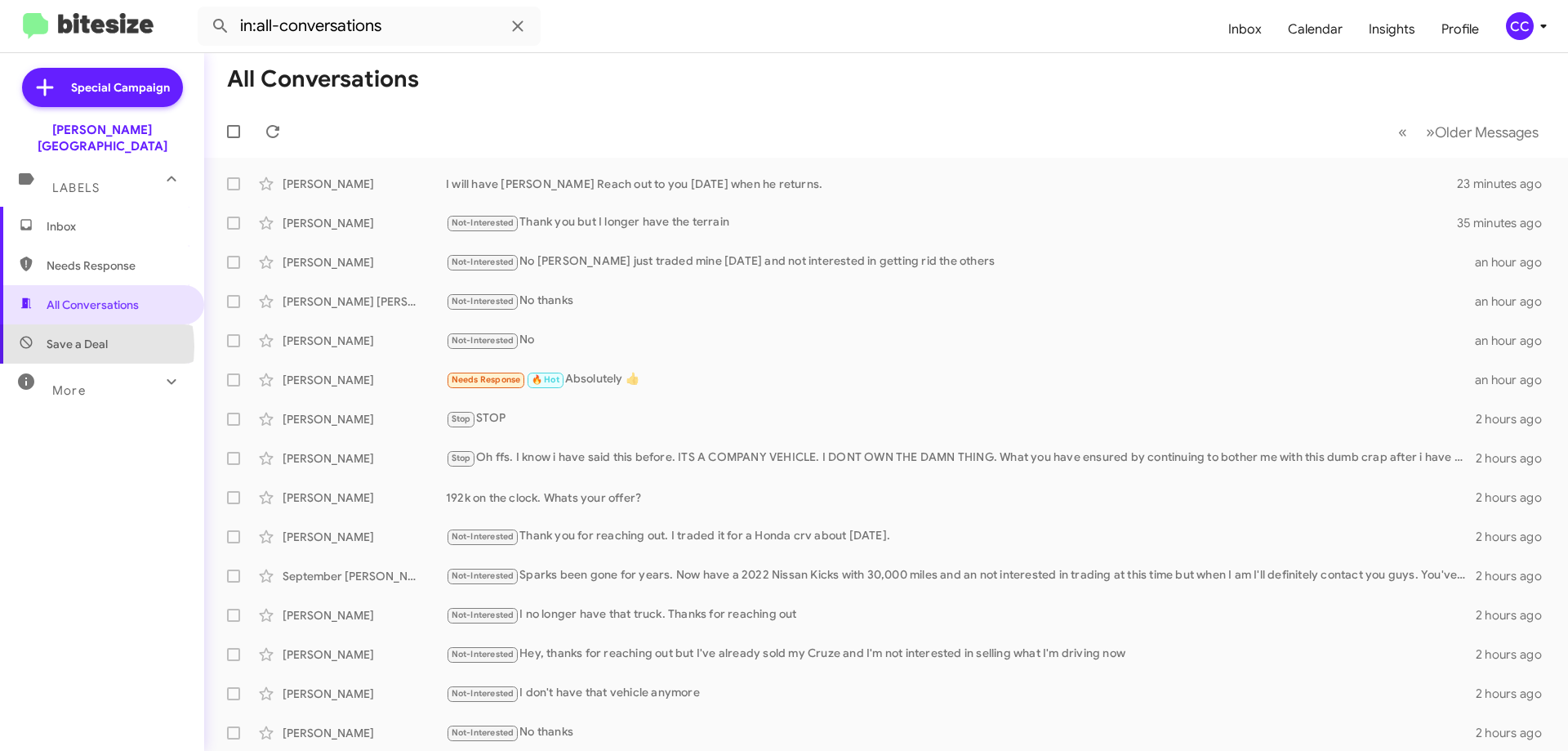
click at [75, 336] on span "Save a Deal" at bounding box center [77, 344] width 61 height 16
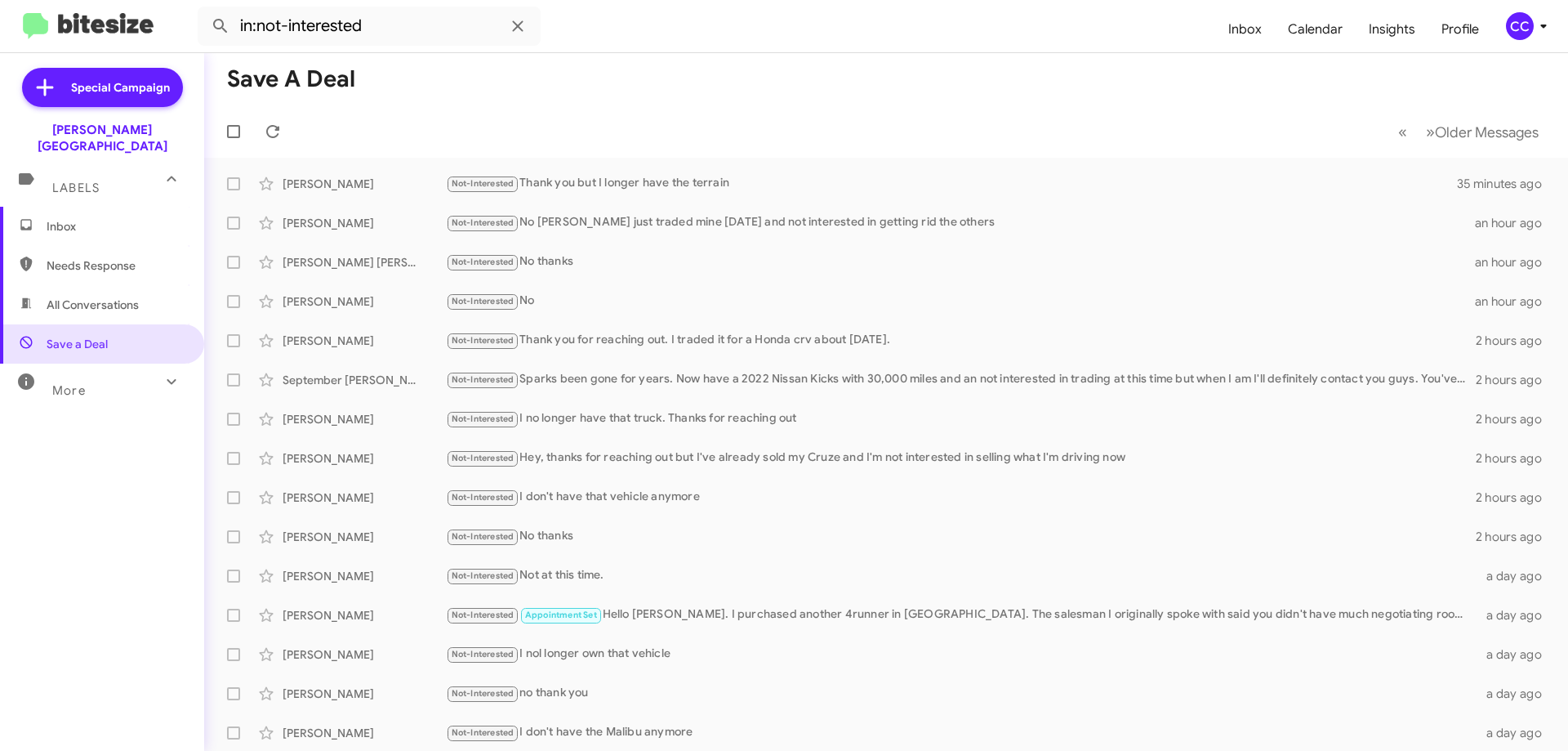
click at [78, 257] on span "Needs Response" at bounding box center [116, 266] width 139 height 16
type input "in:needs-response"
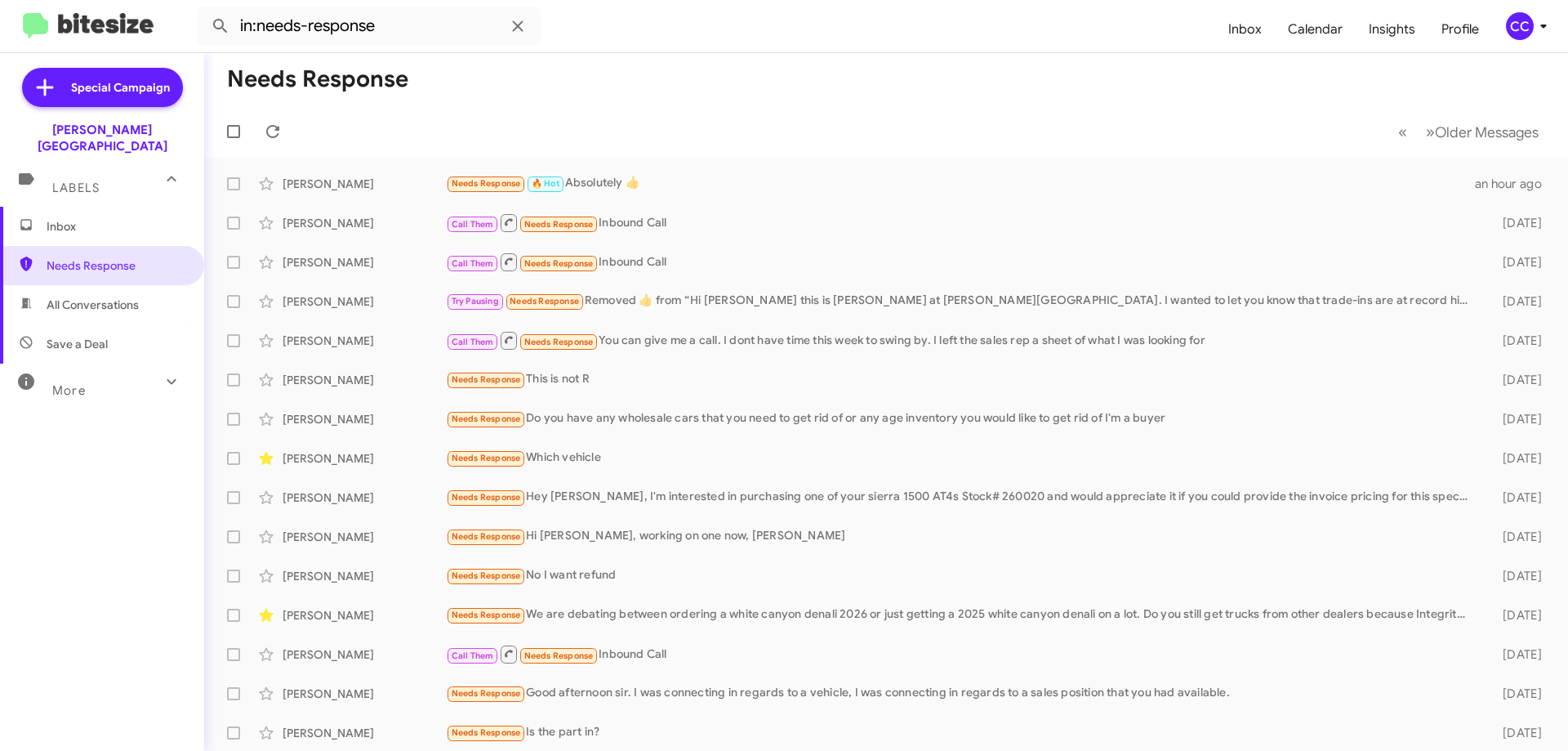
click at [57, 218] on span "Inbox" at bounding box center [116, 226] width 139 height 16
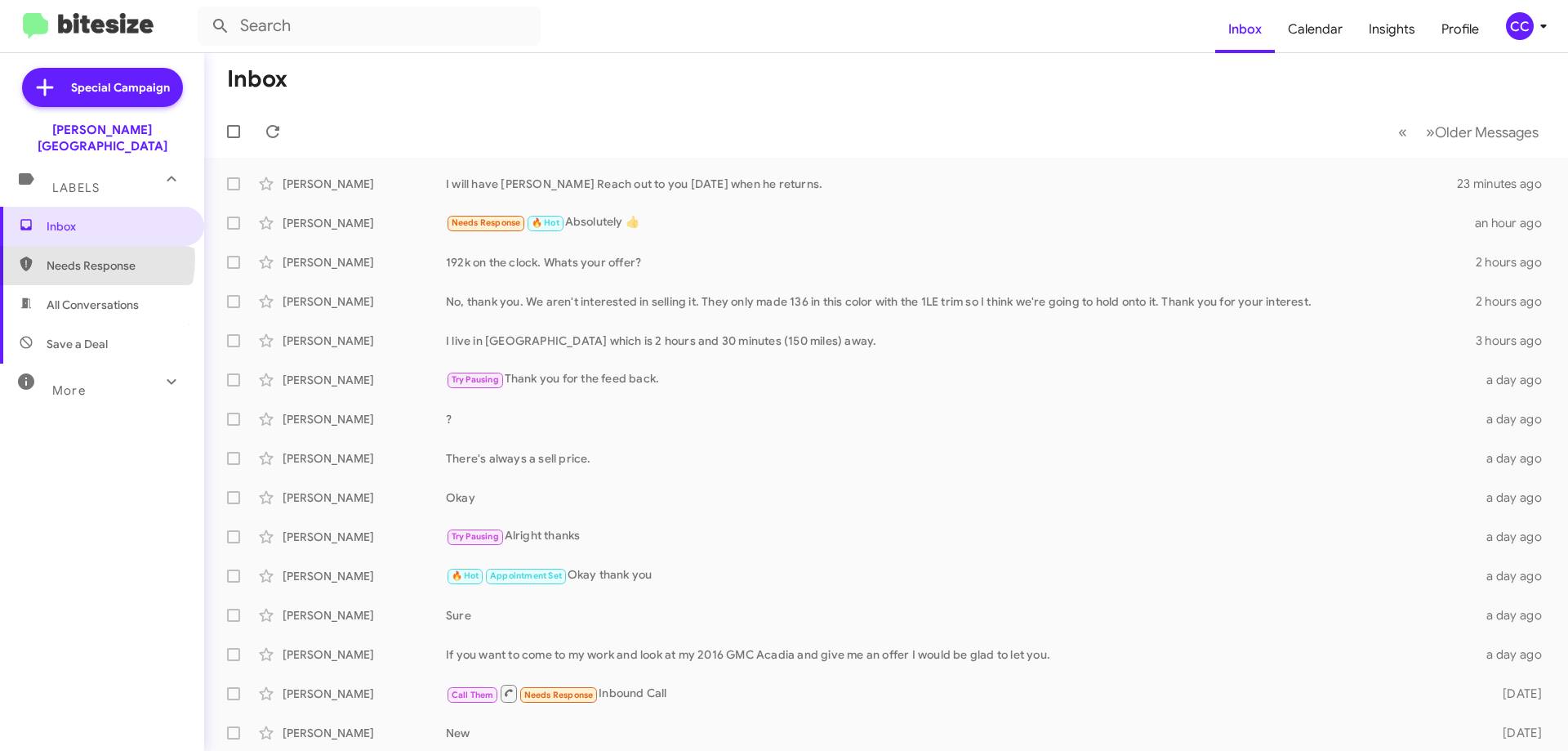
click at [95, 257] on span "Needs Response" at bounding box center [116, 266] width 139 height 16
type input "in:needs-response"
